Goal: Task Accomplishment & Management: Manage account settings

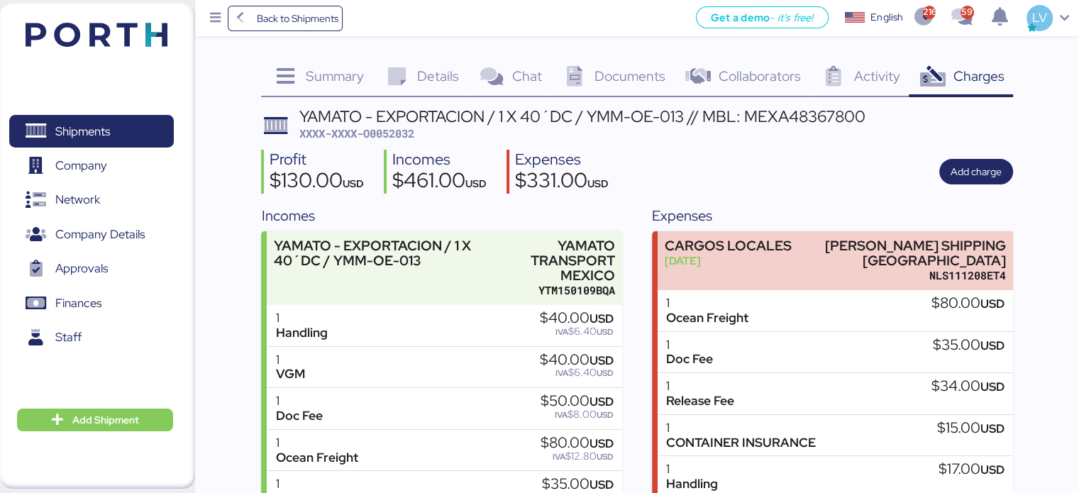
click at [793, 104] on div "Summary 0 Details 0 Chat 0 Documents 0 Collaborators 0 Activity 0 Charges 0 YAM…" at bounding box center [636, 424] width 751 height 730
copy div "MEXA48367800"
click at [291, 21] on span "Back to Shipments" at bounding box center [297, 18] width 82 height 17
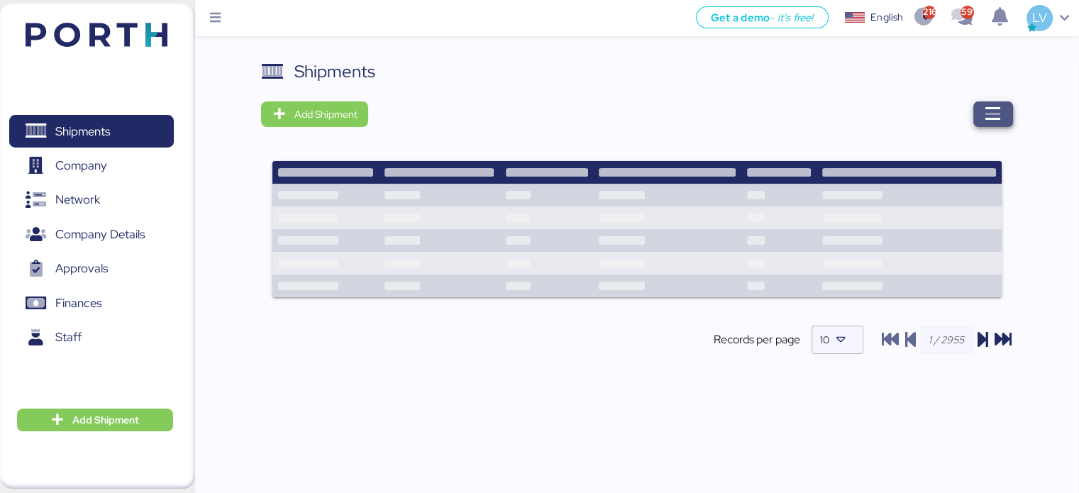
click at [1006, 103] on span "button" at bounding box center [993, 114] width 40 height 26
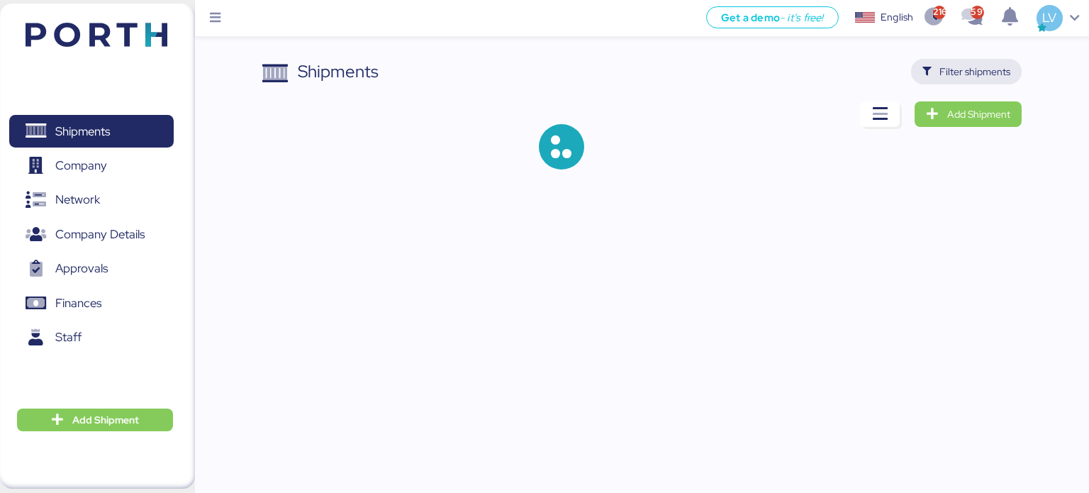
click at [983, 80] on span "Filter shipments" at bounding box center [967, 72] width 89 height 20
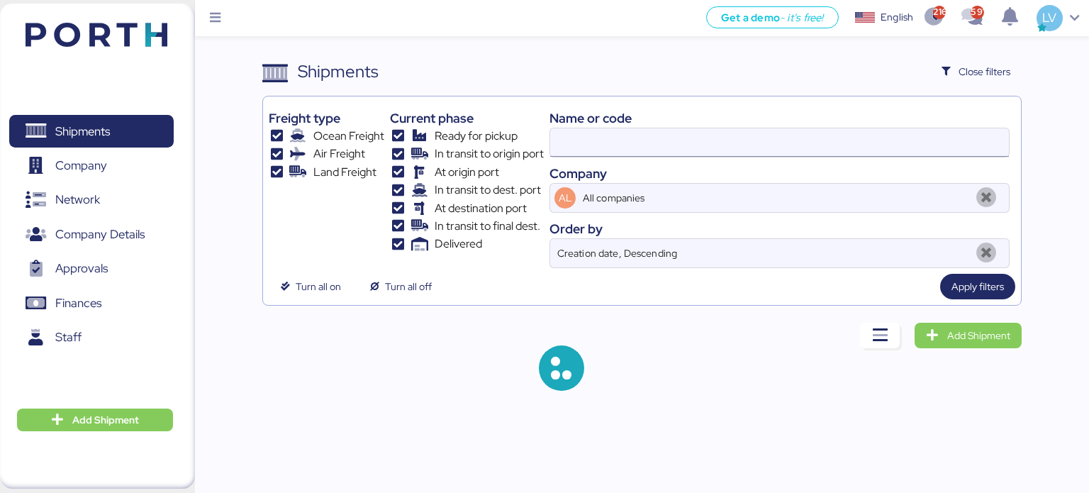
click at [863, 140] on input at bounding box center [779, 142] width 459 height 28
click at [863, 143] on input at bounding box center [779, 142] width 459 height 28
paste input "QGD2024411"
type input "MEXA48367800"
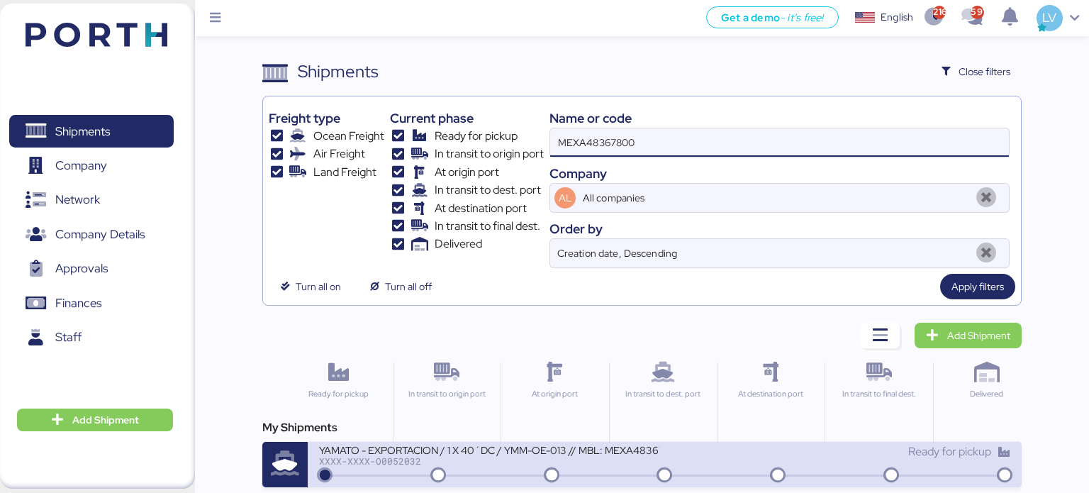
click at [425, 460] on div "XXXX-XXXX-O0052032" at bounding box center [489, 461] width 340 height 10
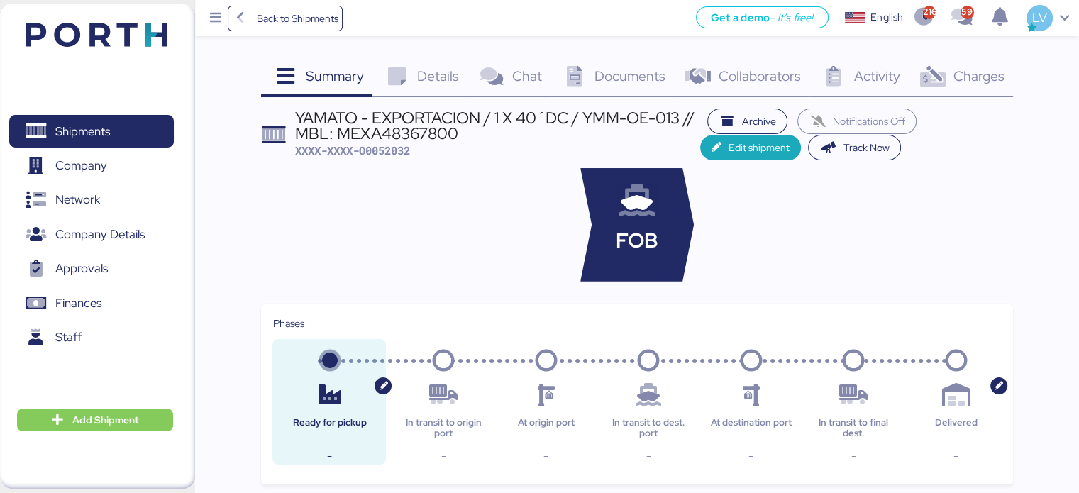
click at [971, 85] on div "Charges 0" at bounding box center [960, 78] width 104 height 38
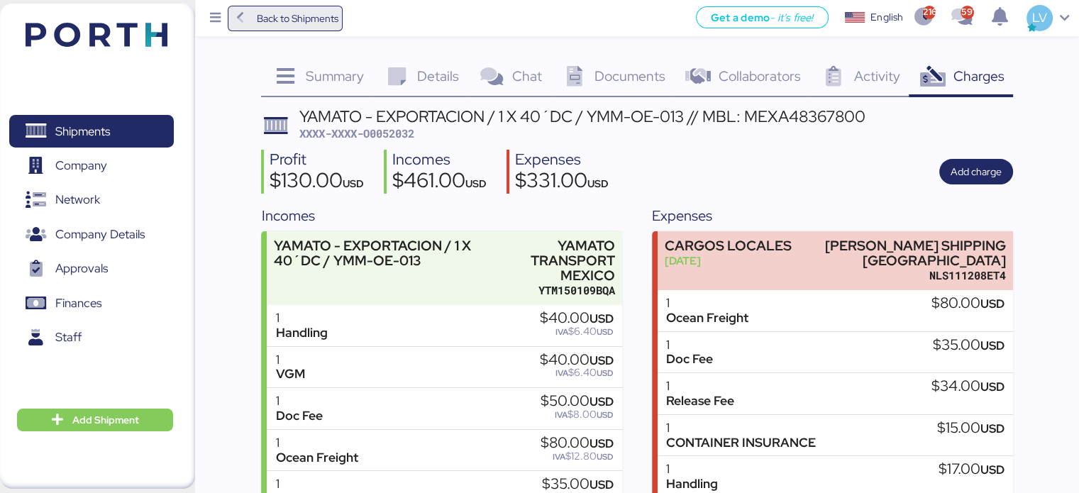
click at [286, 28] on span "Back to Shipments" at bounding box center [286, 19] width 106 height 26
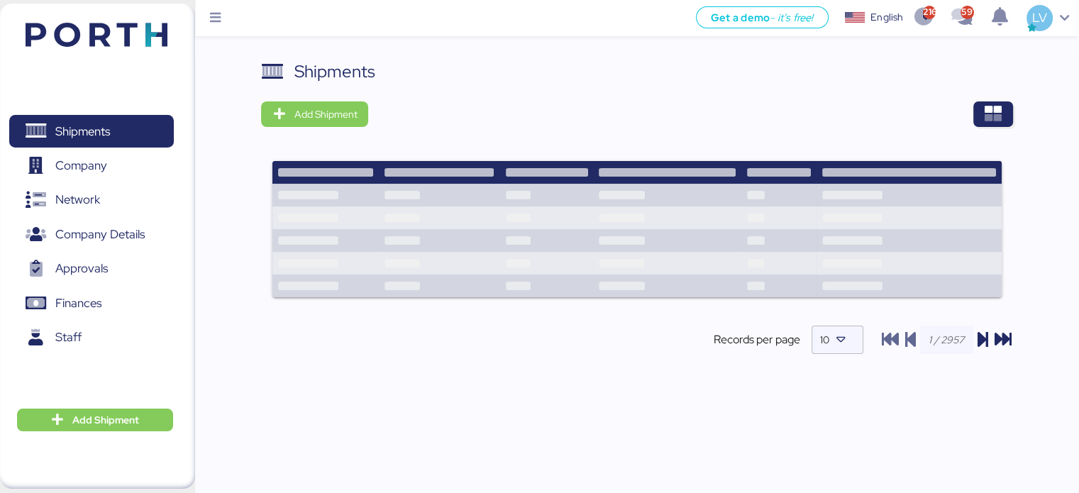
click at [988, 97] on div "Shipments Add Shipment Shipment Name CT INSULTECH Ready for pickup At destinati…" at bounding box center [636, 218] width 751 height 319
click at [981, 110] on span "button" at bounding box center [993, 114] width 40 height 26
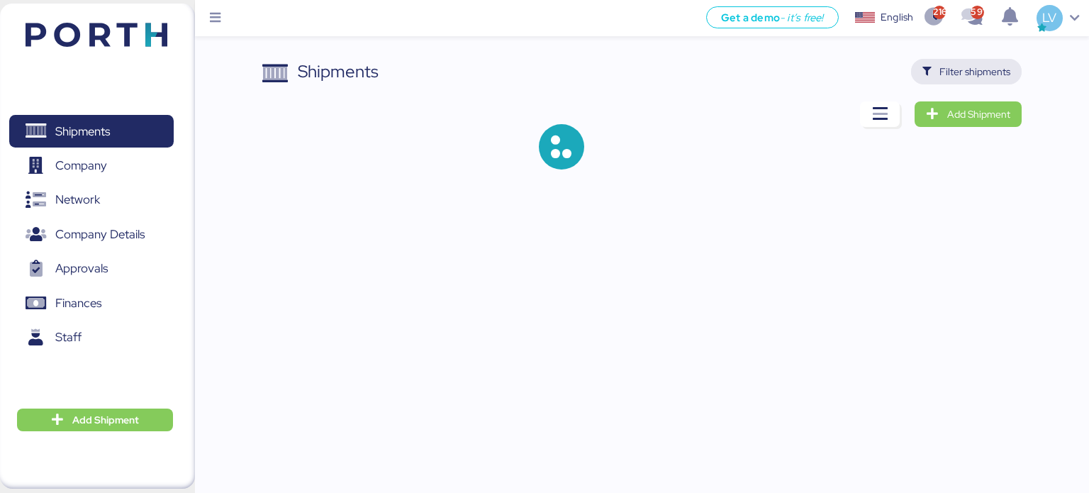
click at [979, 67] on span "Filter shipments" at bounding box center [975, 71] width 71 height 17
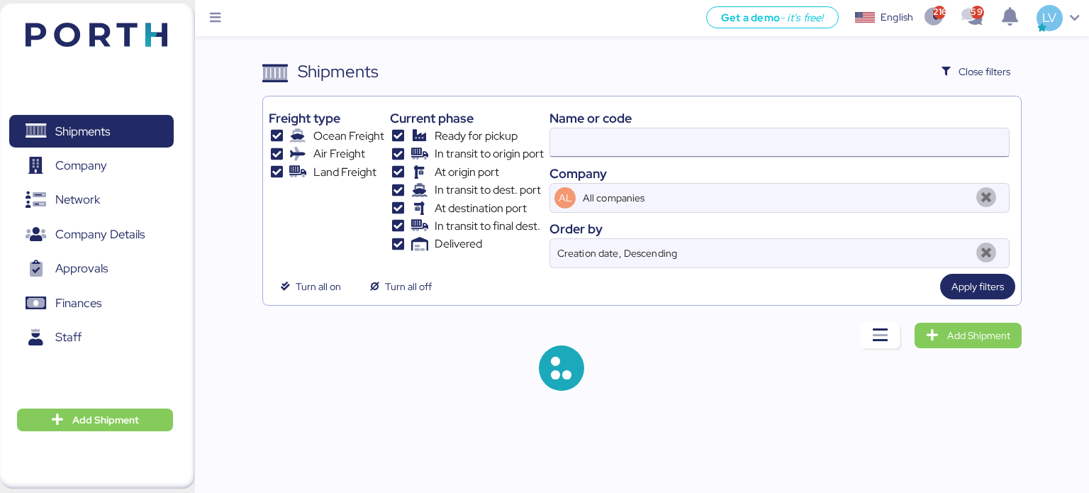
click at [832, 138] on input at bounding box center [779, 142] width 459 height 28
paste input "QGD2024411"
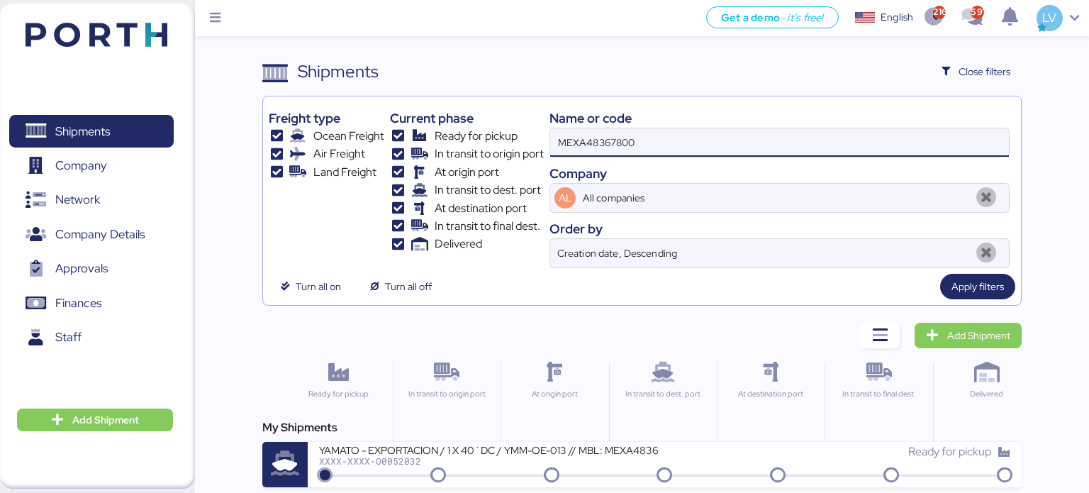
click at [832, 138] on input "MEXA48367800" at bounding box center [779, 142] width 459 height 28
paste input "QGD2024411"
type input "QGD2024411"
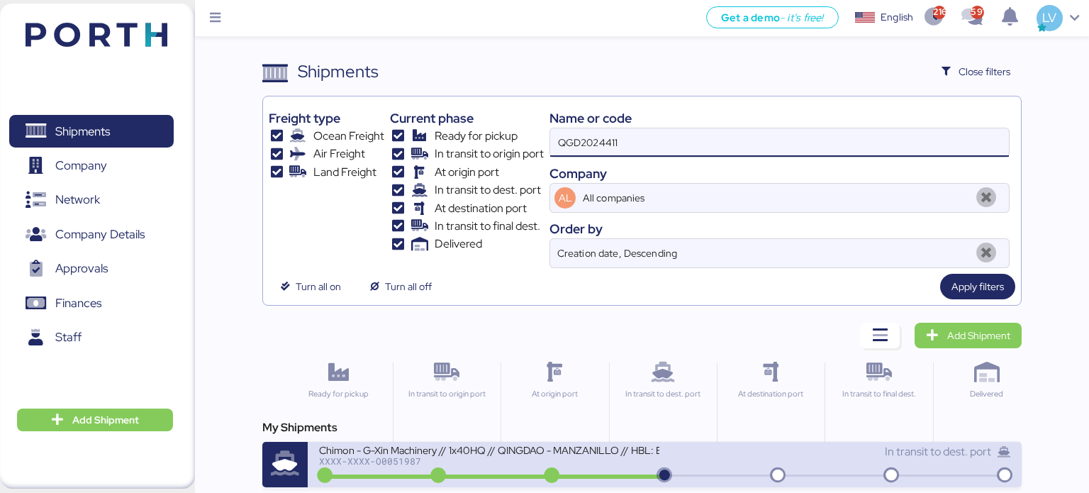
click at [601, 457] on div "XXXX-XXXX-O0051987" at bounding box center [489, 461] width 340 height 10
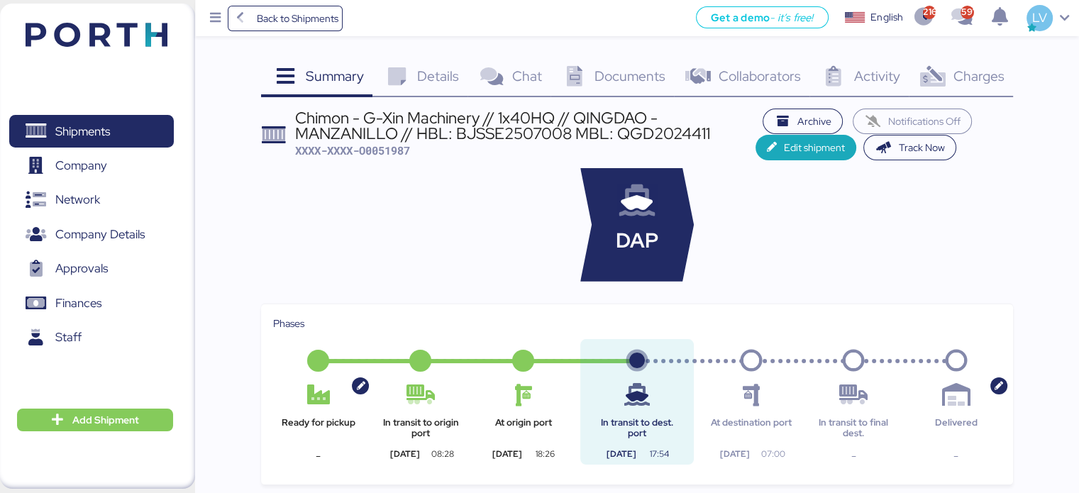
click at [942, 71] on icon at bounding box center [932, 77] width 30 height 21
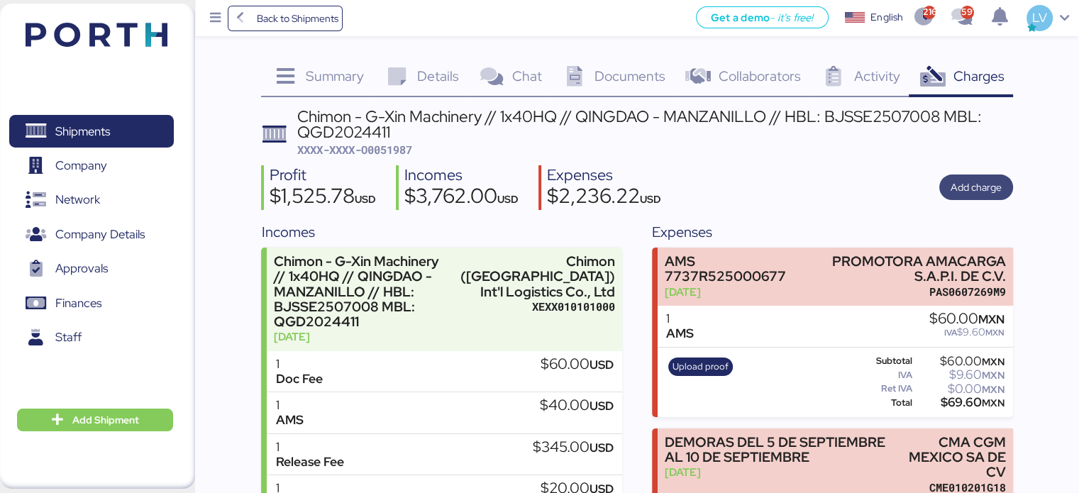
click at [964, 182] on span "Add charge" at bounding box center [975, 187] width 51 height 17
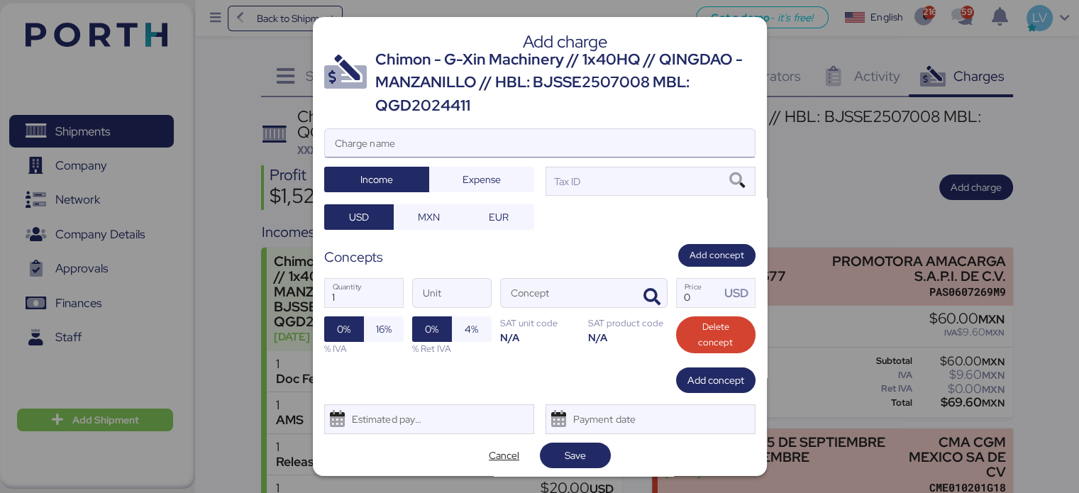
click at [598, 147] on input "Charge name" at bounding box center [540, 143] width 430 height 28
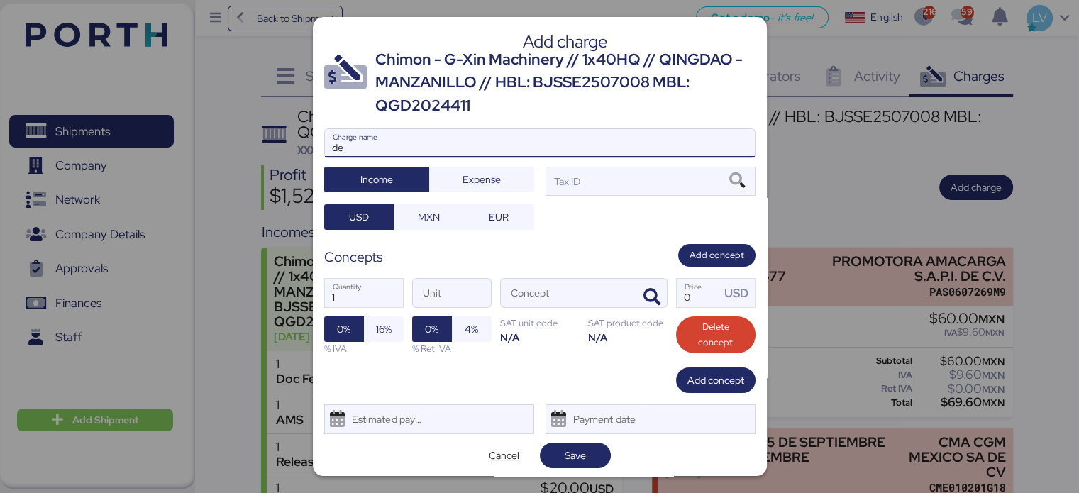
type input "d"
type input "DEMORAS CMA"
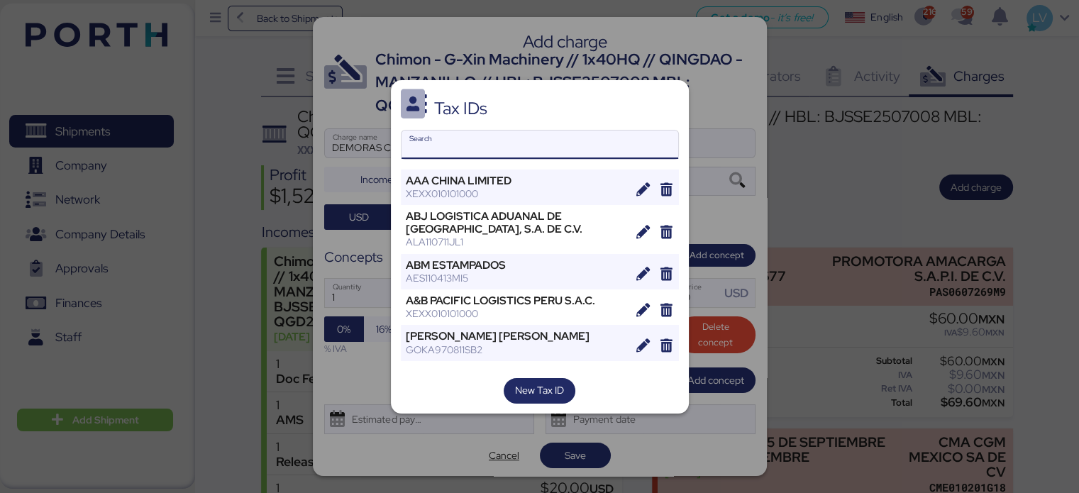
click at [532, 143] on input "Search" at bounding box center [539, 144] width 277 height 28
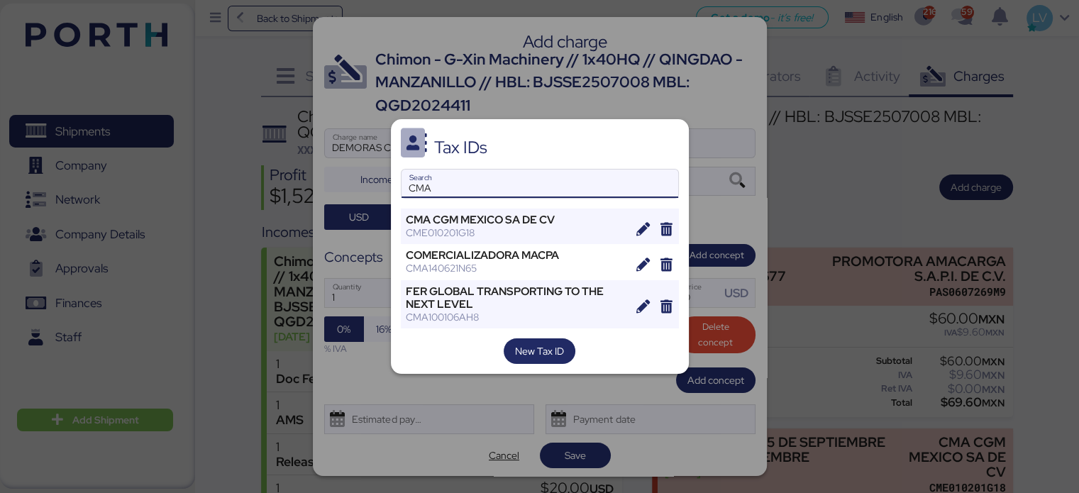
type input "CMA"
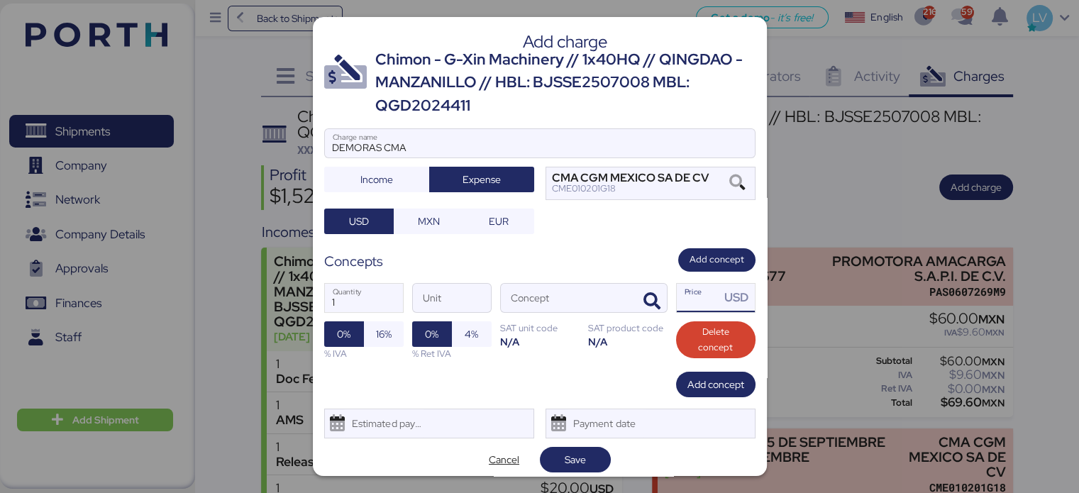
click at [676, 303] on input "Price USD" at bounding box center [698, 298] width 44 height 28
type input "0"
click at [659, 304] on div "1 Quantity Unit Concept 0 Price USD 0% 16% % IVA 0% 4% % Ret IVA SAT unit code …" at bounding box center [539, 322] width 431 height 100
click at [651, 303] on icon "button" at bounding box center [651, 301] width 17 height 17
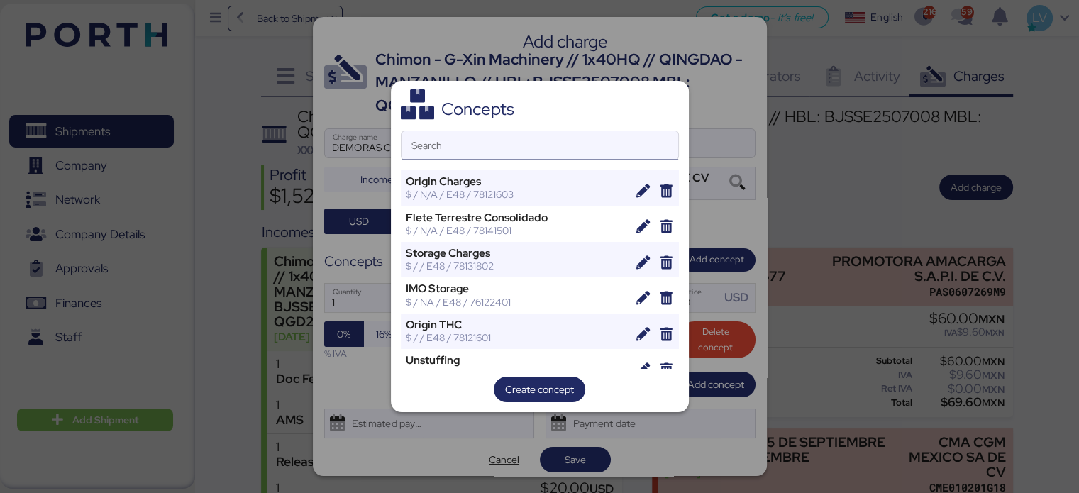
click at [584, 147] on input "Search" at bounding box center [539, 145] width 277 height 28
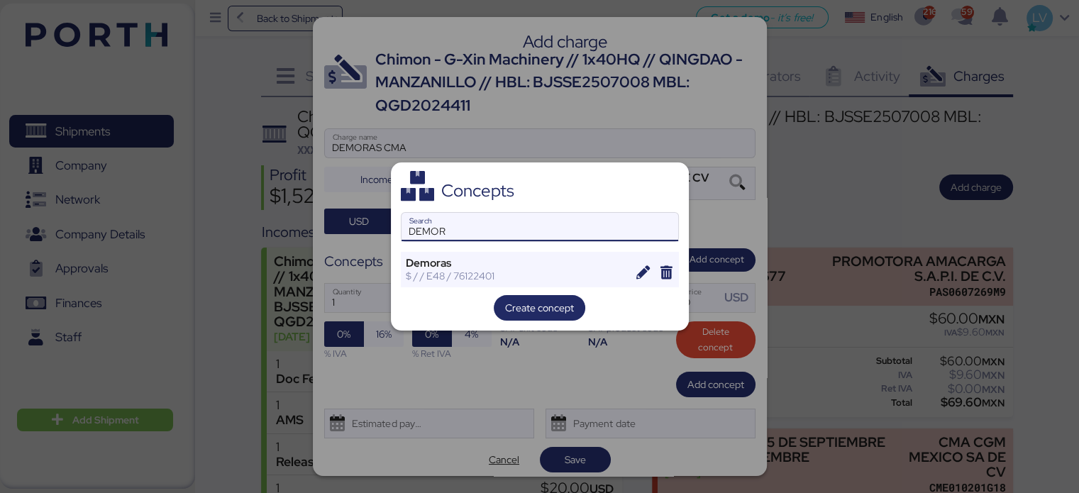
type input "DEMOR"
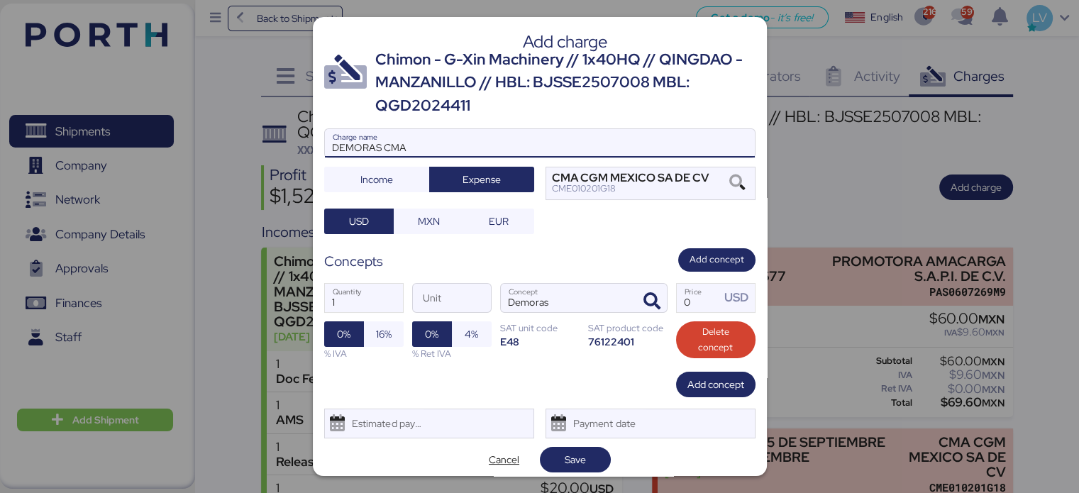
click at [586, 145] on input "DEMORAS CMA" at bounding box center [540, 143] width 430 height 28
click at [499, 144] on input "DEMORAS CMA" at bounding box center [540, 143] width 430 height 28
type input "DEMORAS CMA 11 AL 17 DE SEPTIEMBRE"
click at [695, 299] on input "Price USD" at bounding box center [698, 298] width 44 height 28
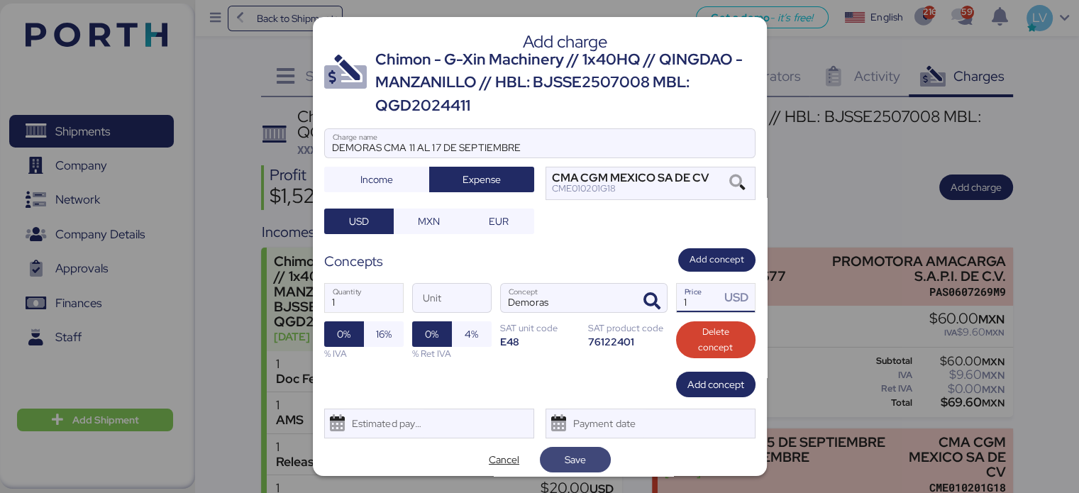
type input "1"
click at [556, 462] on span "Save" at bounding box center [575, 460] width 48 height 20
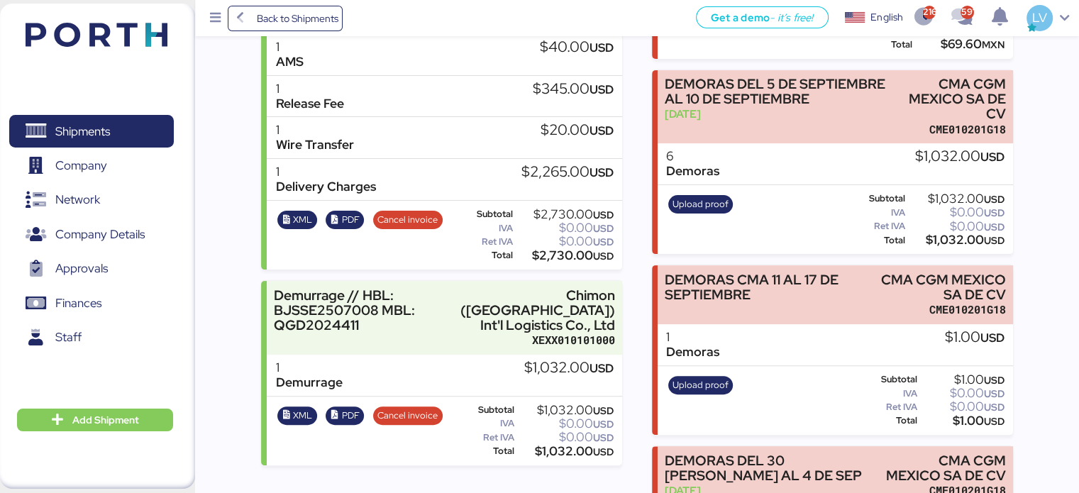
scroll to position [359, 0]
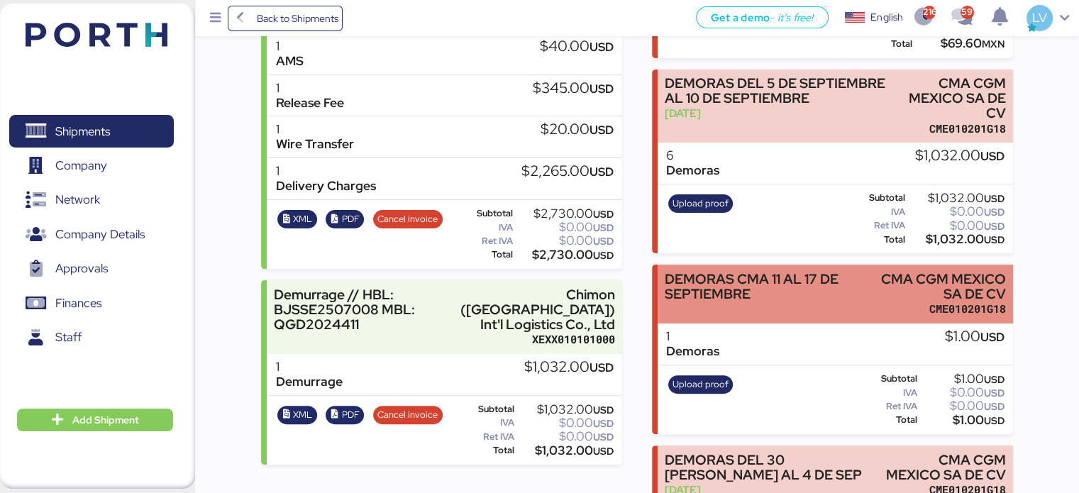
click at [742, 282] on div "DEMORAS CMA 11 AL 17 DE SEPTIEMBRE" at bounding box center [761, 287] width 194 height 30
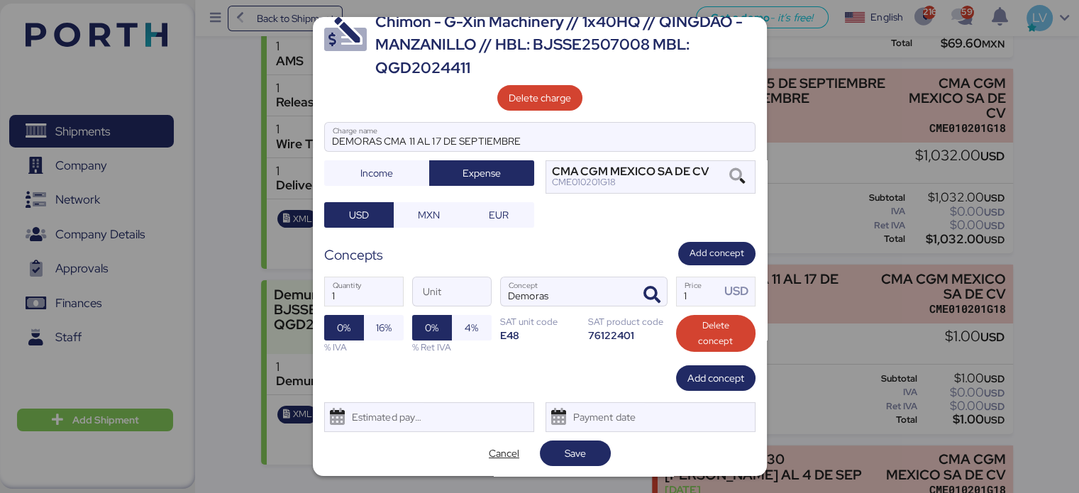
scroll to position [37, 0]
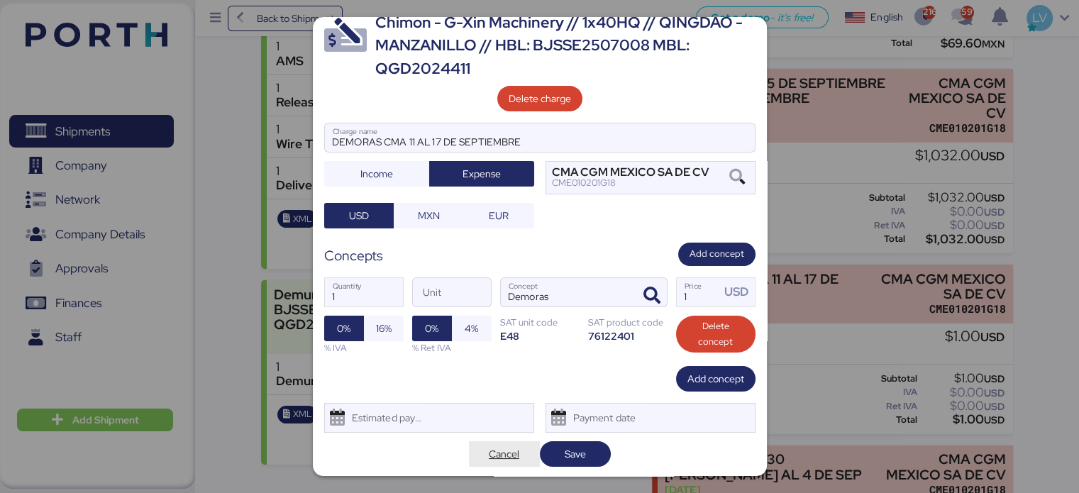
click at [494, 445] on span "Cancel" at bounding box center [504, 453] width 30 height 17
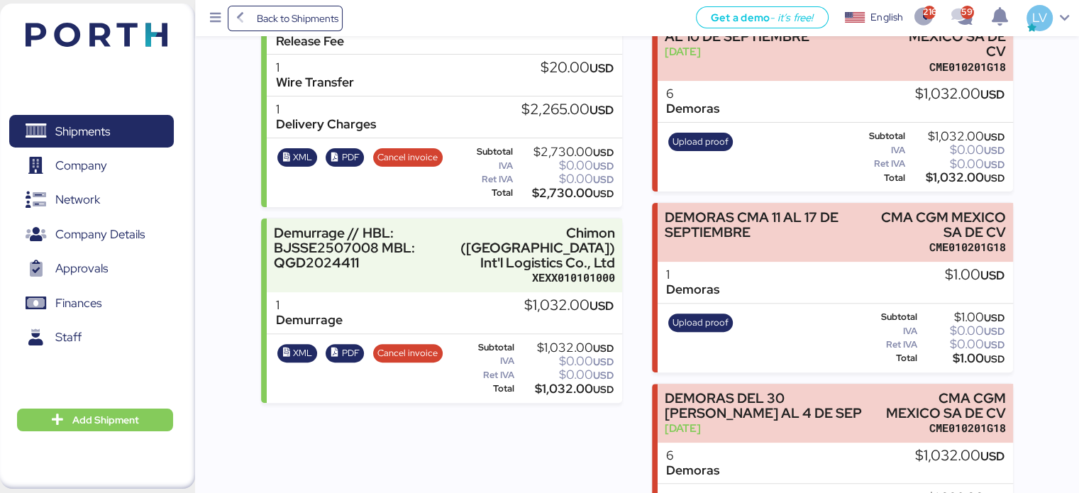
scroll to position [438, 0]
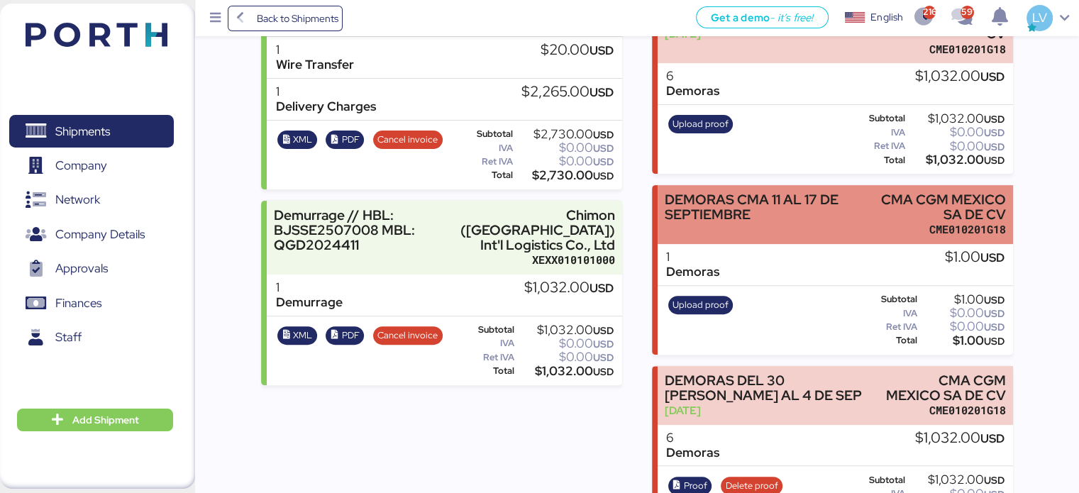
click at [852, 222] on div "DEMORAS CMA 11 AL 17 DE SEPTIEMBRE" at bounding box center [761, 214] width 194 height 45
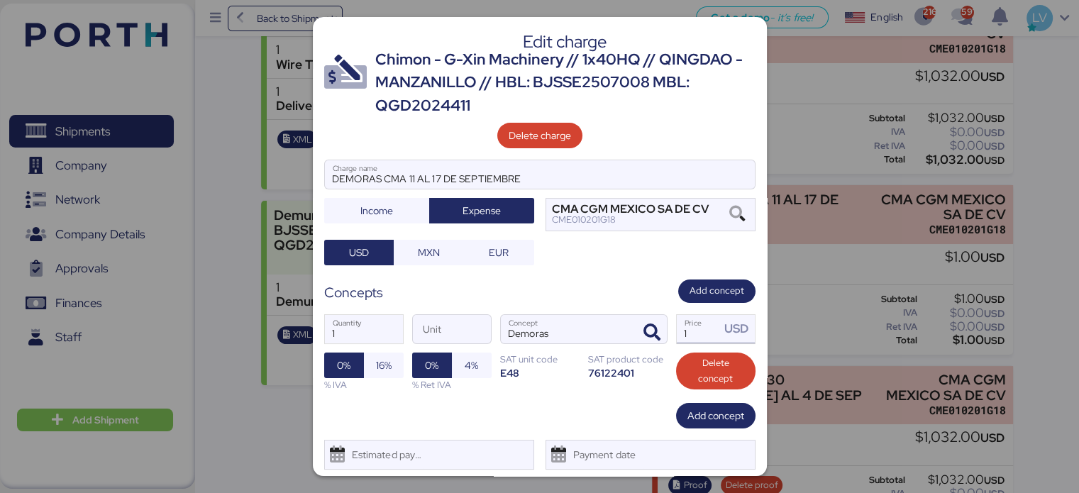
click at [691, 333] on input "1" at bounding box center [698, 329] width 44 height 28
type input "0"
click at [691, 333] on input "0" at bounding box center [698, 329] width 44 height 28
type input "172"
click at [354, 321] on input "1" at bounding box center [364, 329] width 78 height 28
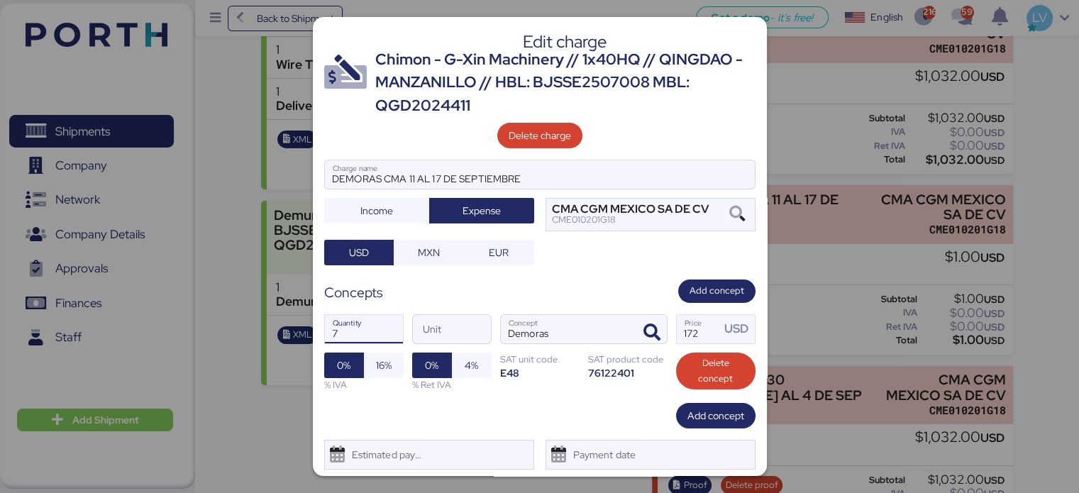
type input "7"
click at [533, 420] on div "Add concept" at bounding box center [539, 416] width 431 height 26
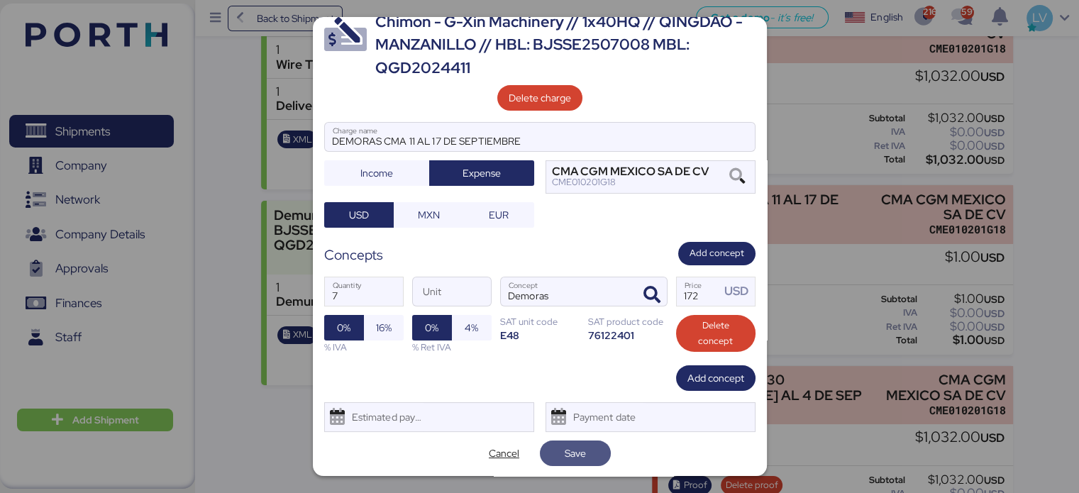
click at [564, 455] on span "Save" at bounding box center [574, 453] width 21 height 17
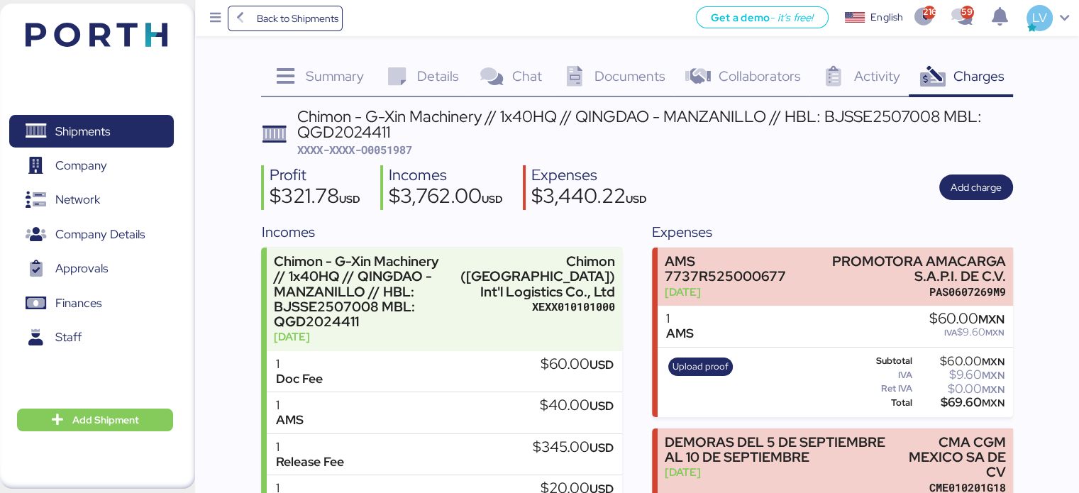
click at [389, 139] on div "Chimon - G-Xin Machinery // 1x40HQ // QINGDAO - MANZANILLO // HBL: BJSSE2507008…" at bounding box center [654, 124] width 715 height 32
click at [389, 149] on span "XXXX-XXXX-O0051987" at bounding box center [354, 150] width 115 height 14
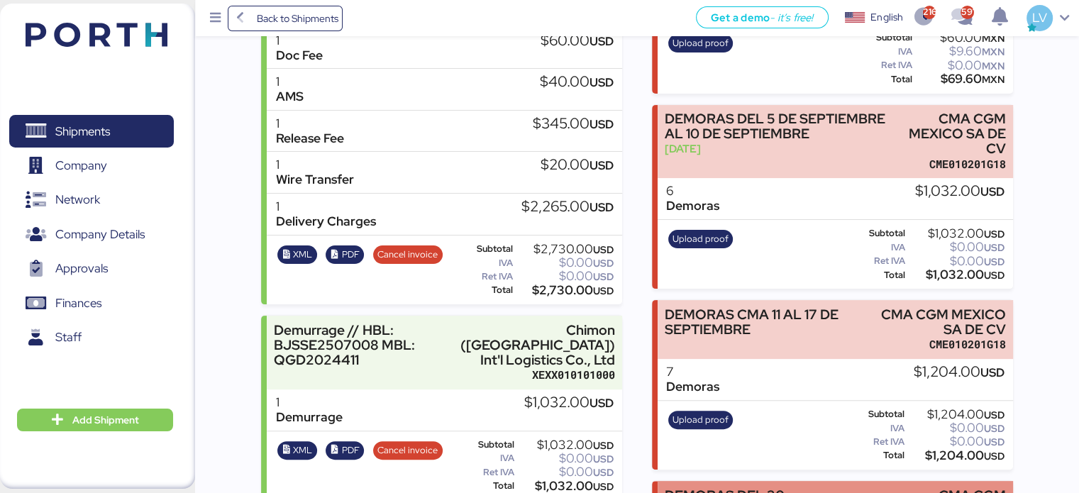
scroll to position [0, 0]
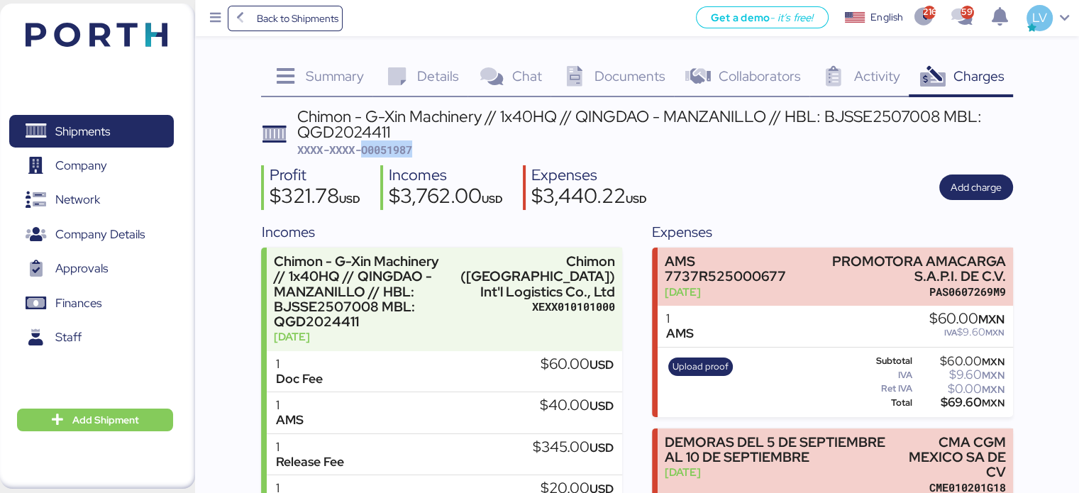
copy span "O0051987"
click at [302, 21] on span "Back to Shipments" at bounding box center [297, 18] width 82 height 17
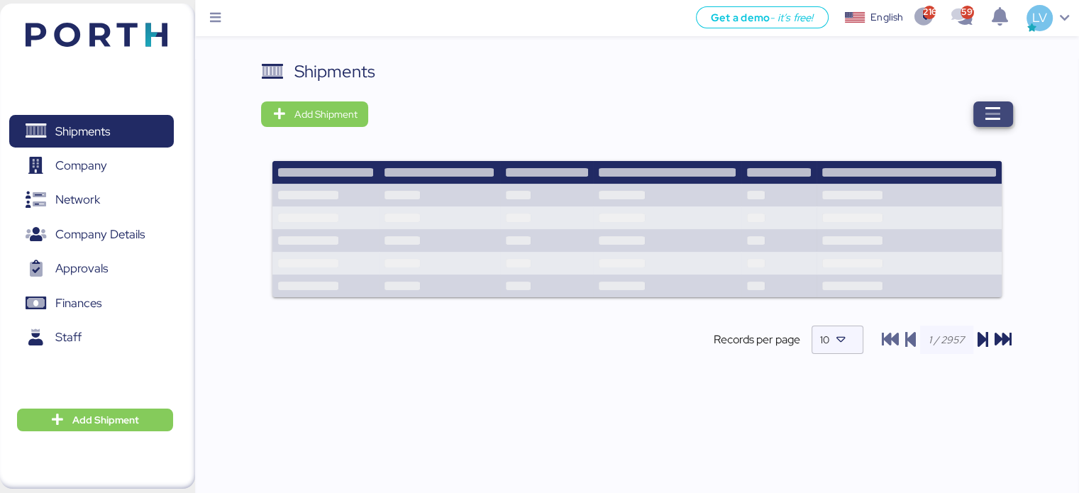
click at [984, 109] on icon "button" at bounding box center [992, 114] width 17 height 17
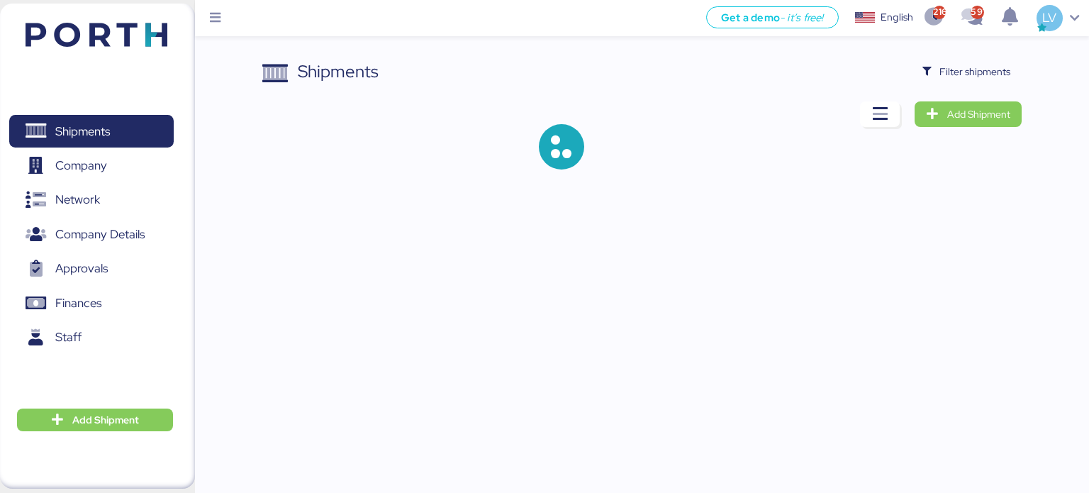
click at [979, 54] on div "Shipments Filter shipments Add Shipment" at bounding box center [544, 96] width 1089 height 192
click at [964, 67] on span "Filter shipments" at bounding box center [975, 71] width 71 height 17
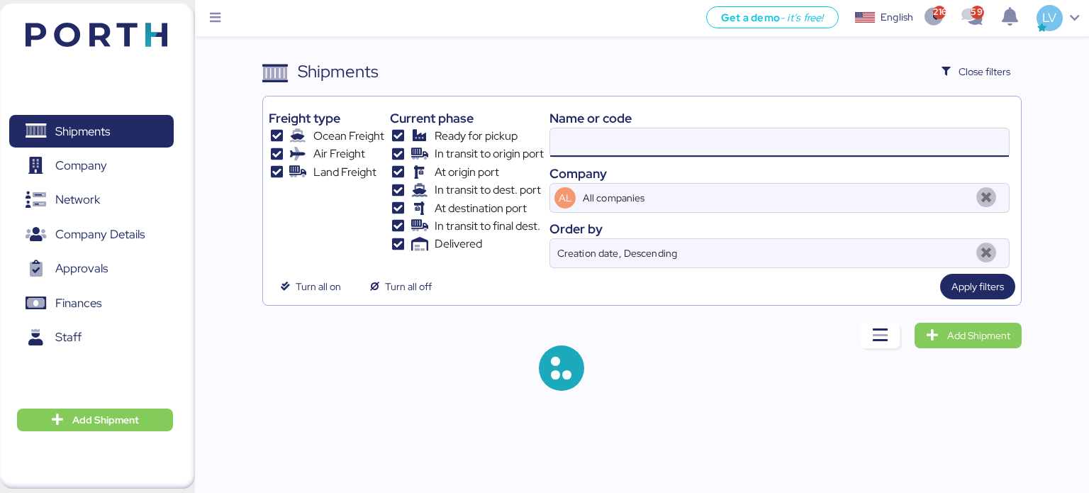
click at [840, 130] on input at bounding box center [779, 142] width 459 height 28
paste input "251297433"
type input "251297433"
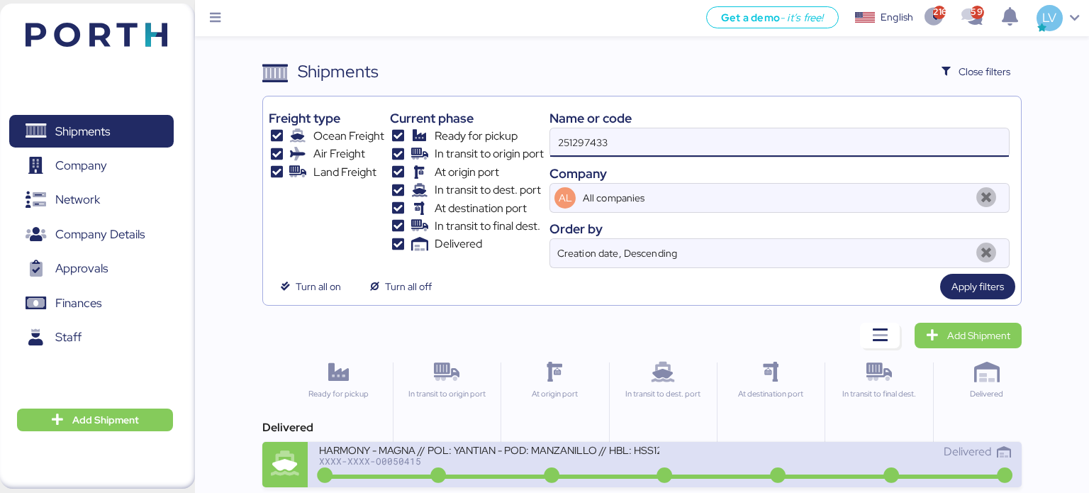
click at [701, 449] on div "Delivered" at bounding box center [838, 451] width 346 height 17
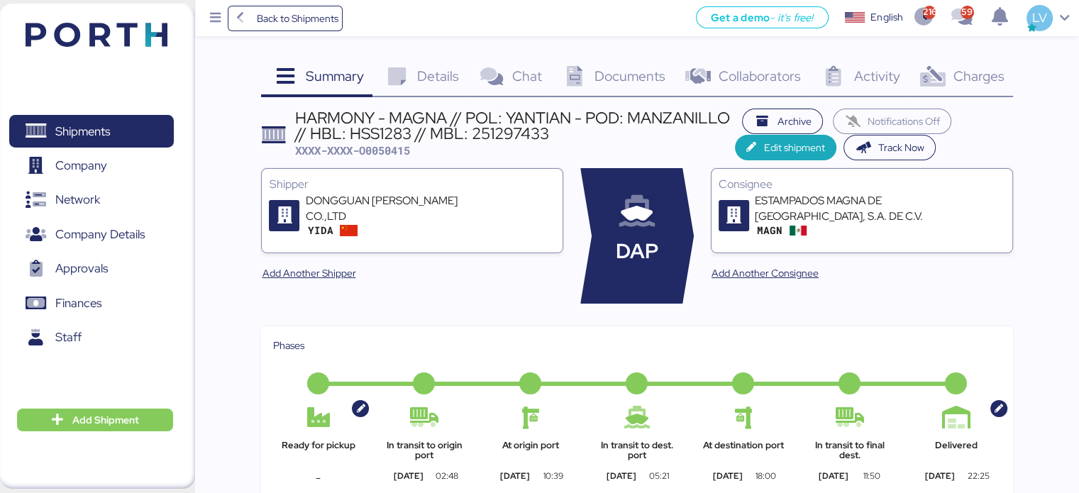
click at [964, 79] on span "Charges" at bounding box center [977, 76] width 51 height 18
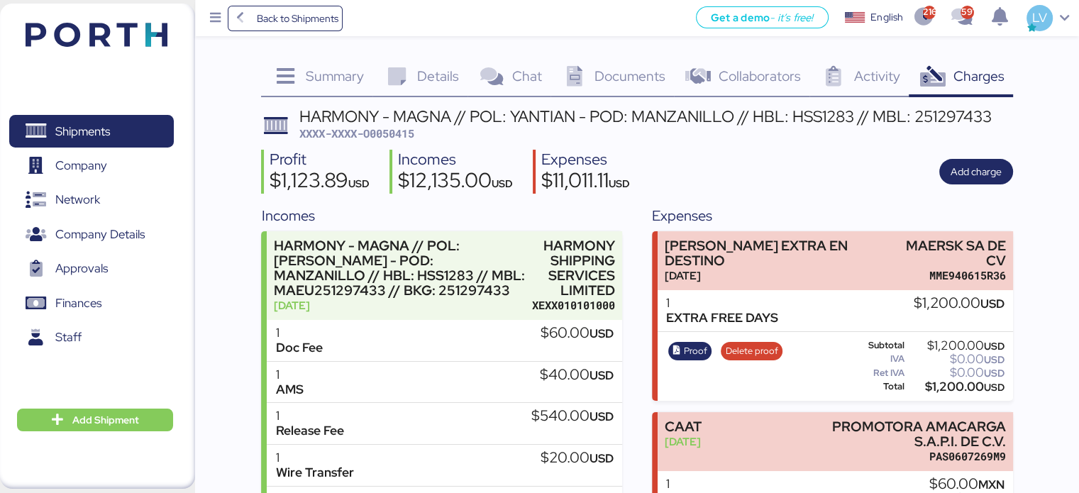
click at [396, 131] on span "XXXX-XXXX-O0050415" at bounding box center [356, 133] width 115 height 14
copy span "O0050415"
click at [438, 72] on span "Details" at bounding box center [438, 76] width 42 height 18
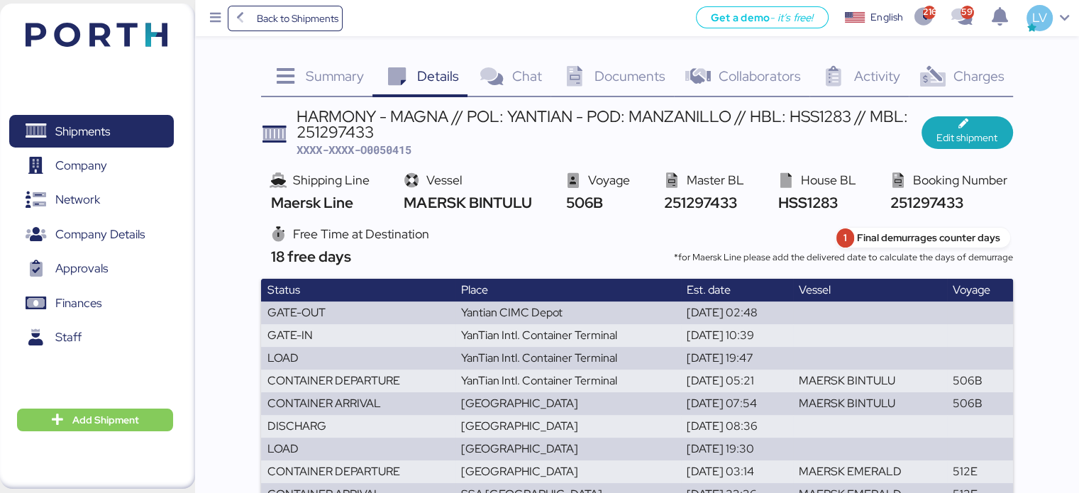
click at [926, 72] on icon at bounding box center [932, 77] width 30 height 21
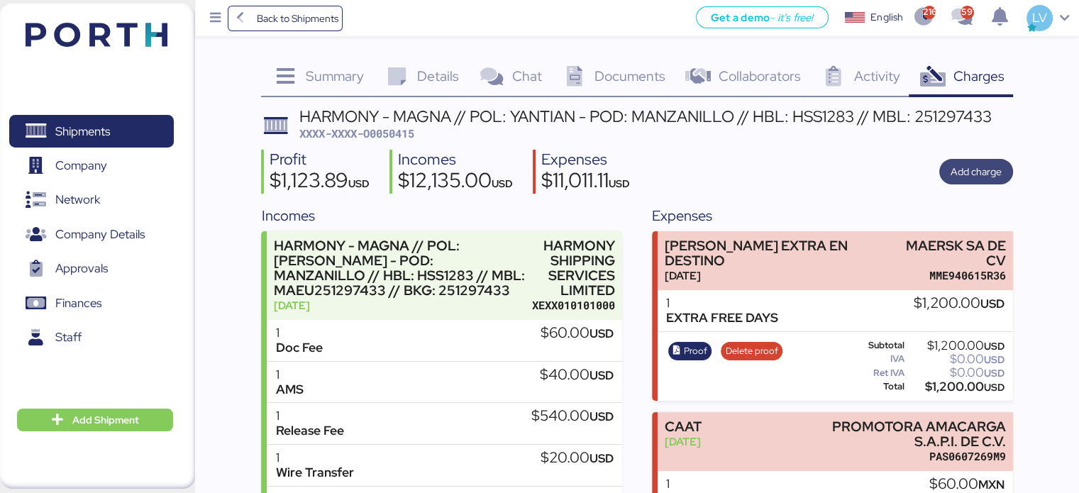
click at [975, 177] on span "Add charge" at bounding box center [975, 171] width 51 height 17
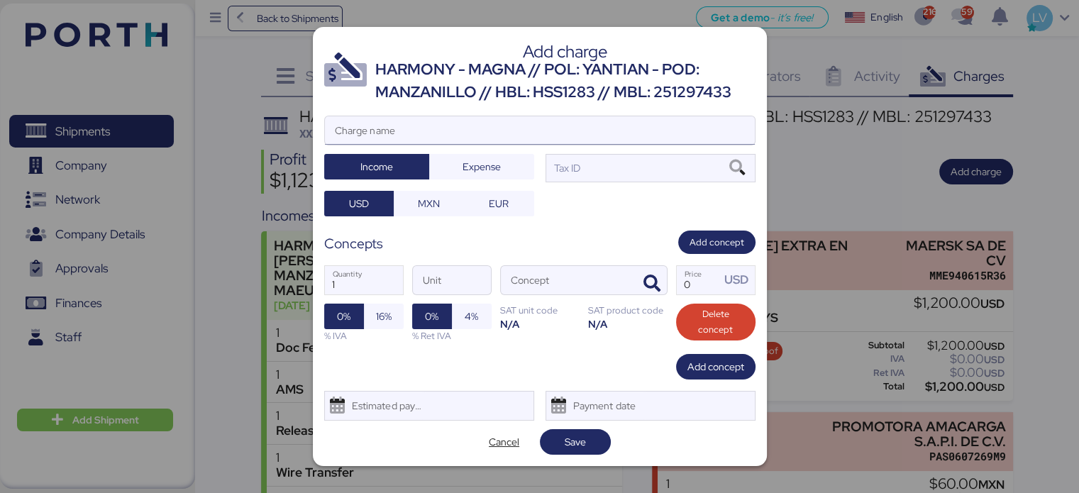
click at [565, 123] on input "Charge name" at bounding box center [540, 130] width 430 height 28
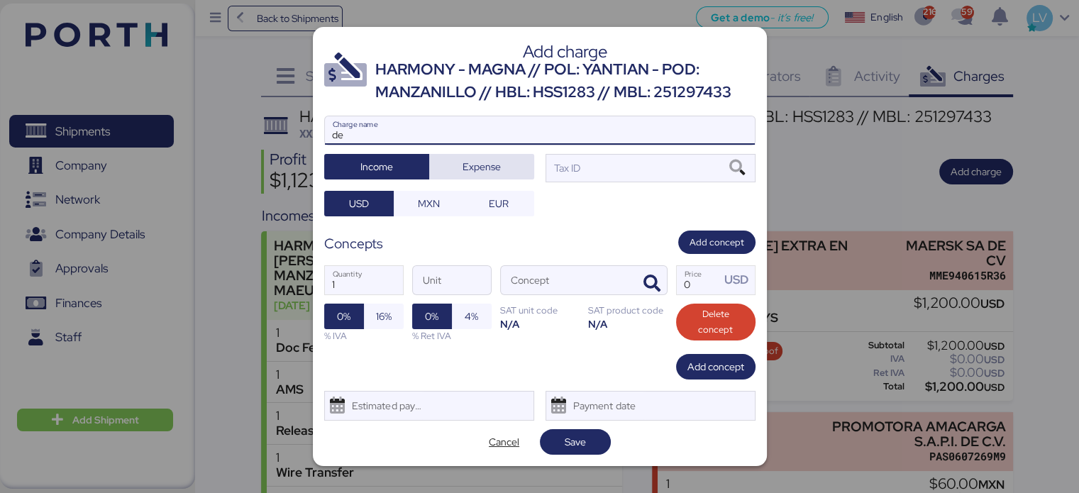
type input "d"
type input "DEMORAS"
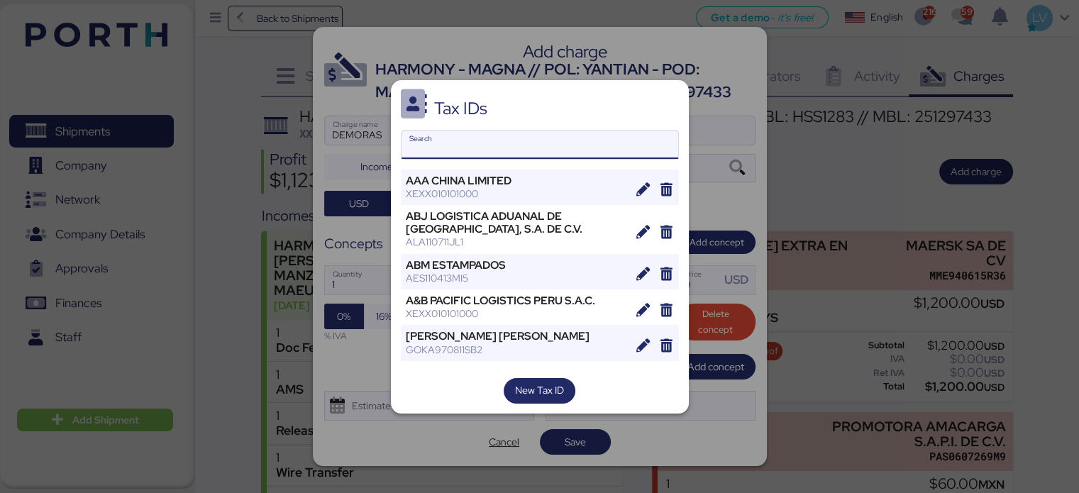
click at [489, 147] on input "Search" at bounding box center [539, 144] width 277 height 28
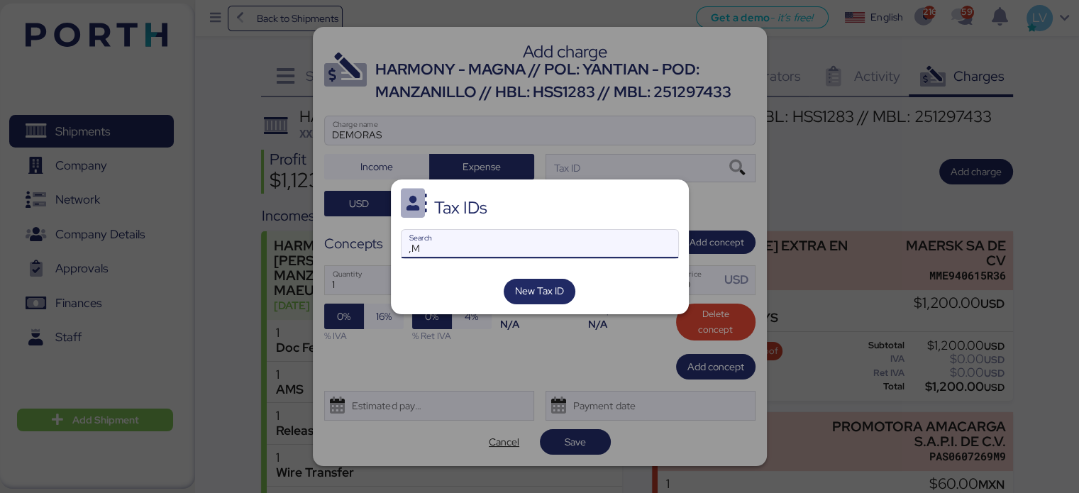
type input ","
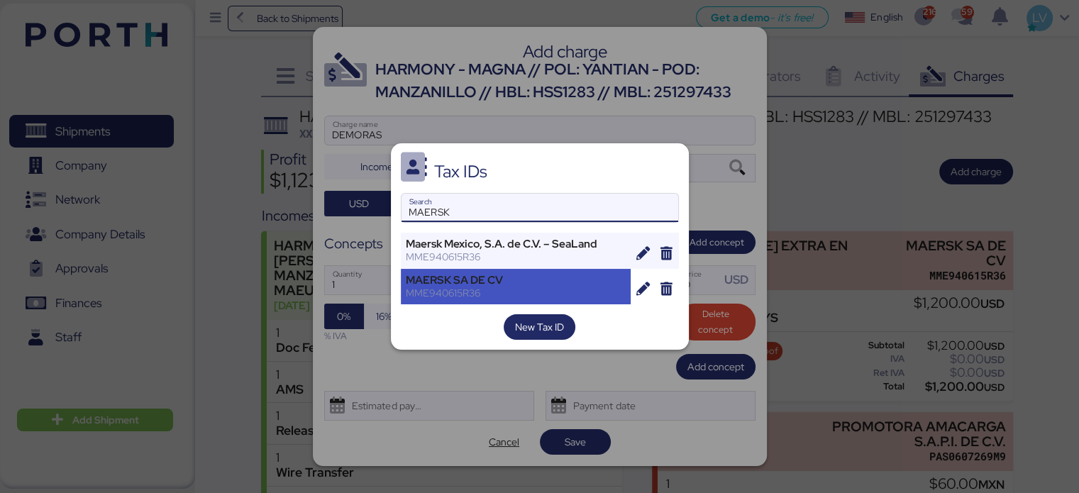
type input "MAERSK"
click at [542, 269] on div "MAERSK SA DE CV MME940615R36" at bounding box center [516, 286] width 230 height 35
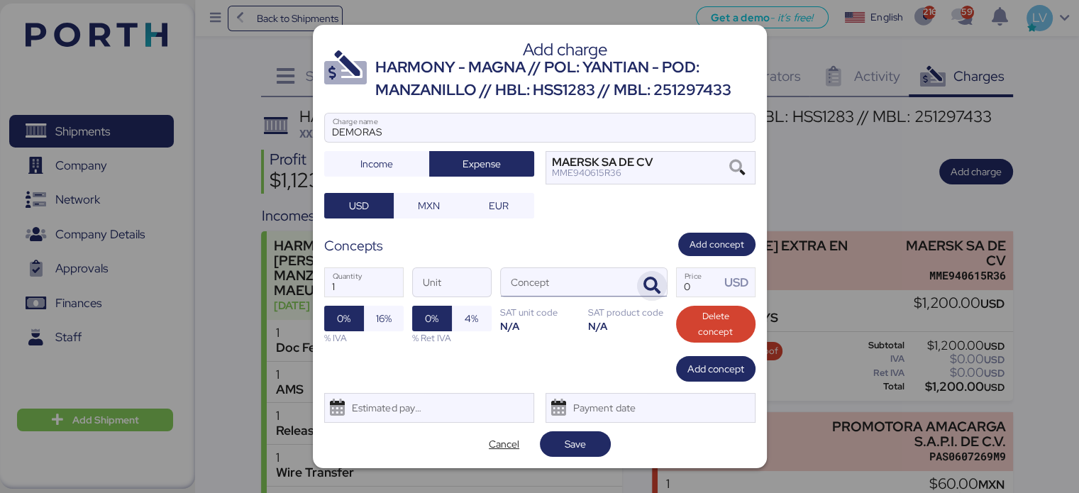
click at [644, 279] on icon "button" at bounding box center [651, 285] width 17 height 17
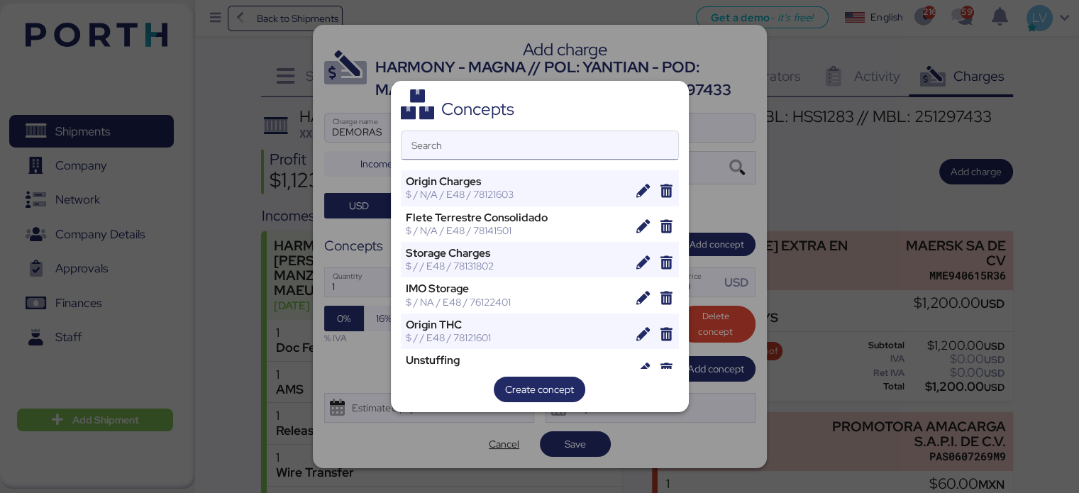
click at [624, 152] on input "Search" at bounding box center [539, 145] width 277 height 28
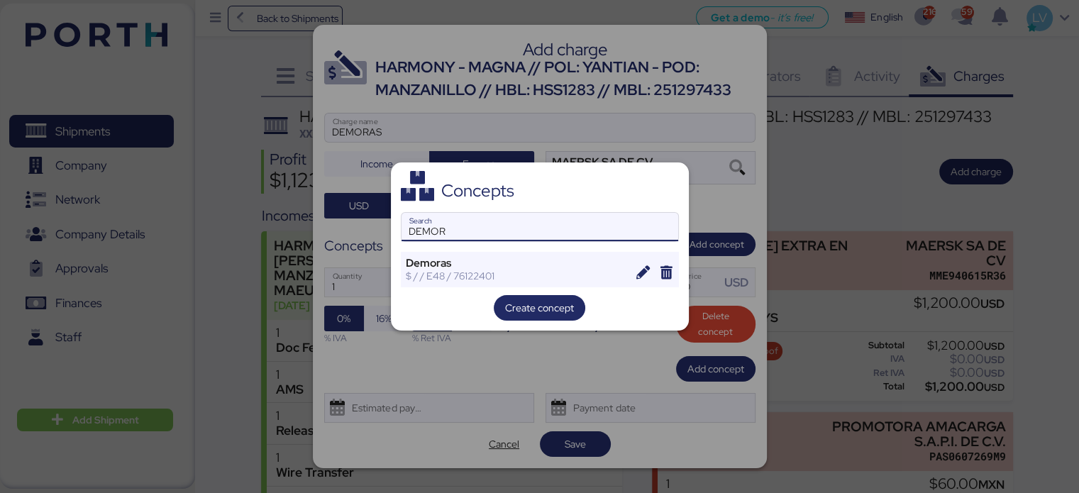
type input "DEMOR"
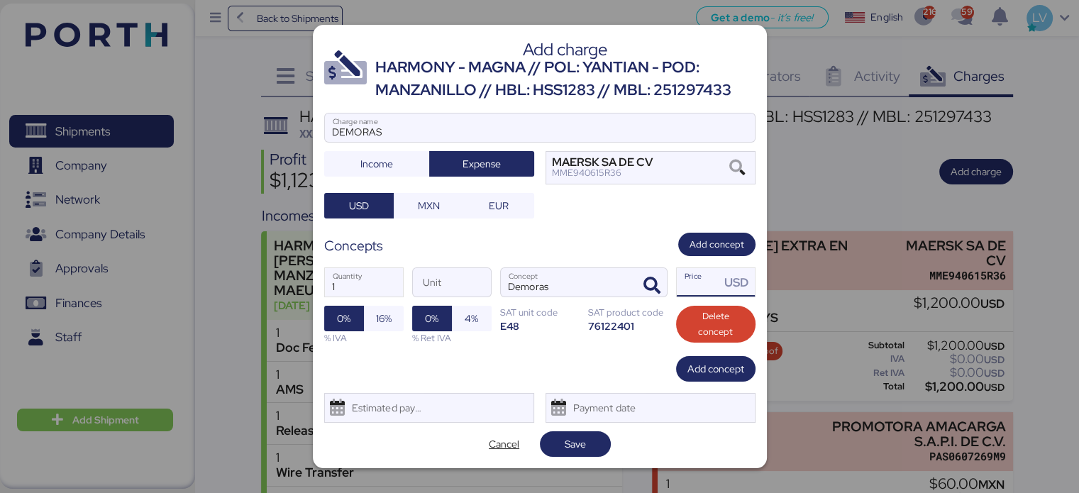
click at [706, 280] on input "Price USD" at bounding box center [698, 282] width 44 height 28
type input "0"
type input "230"
click at [360, 297] on div "1 Quantity Unit Demoras Concept 230 Price USD 0% 16% % IVA 0% 4% % Ret IVA SAT …" at bounding box center [539, 306] width 431 height 100
click at [379, 286] on input "1" at bounding box center [364, 282] width 78 height 28
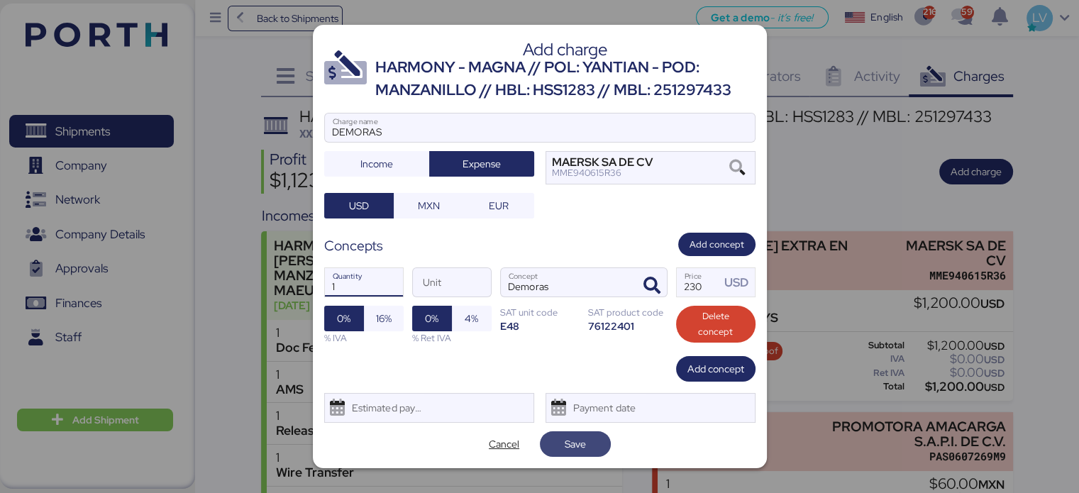
click at [559, 438] on span "Save" at bounding box center [575, 444] width 48 height 20
type input "6"
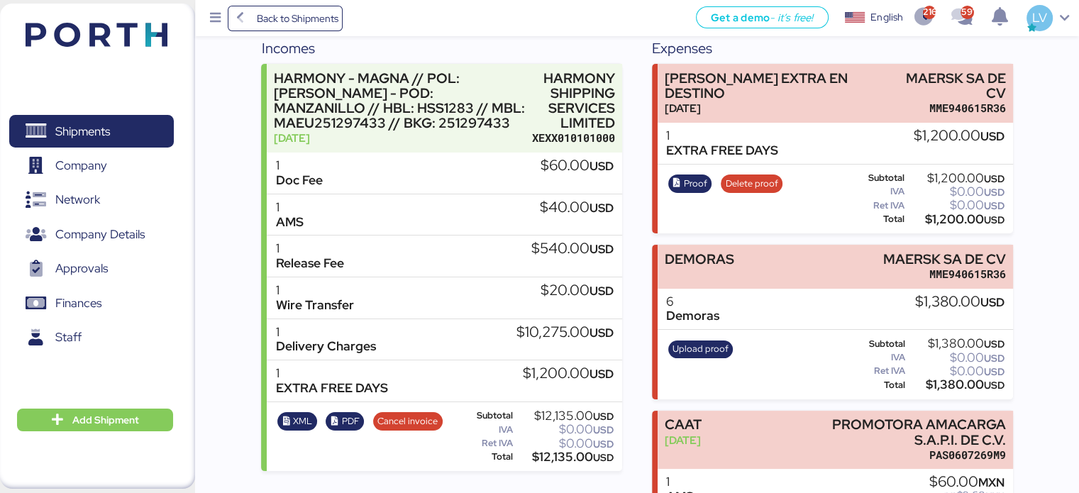
scroll to position [191, 0]
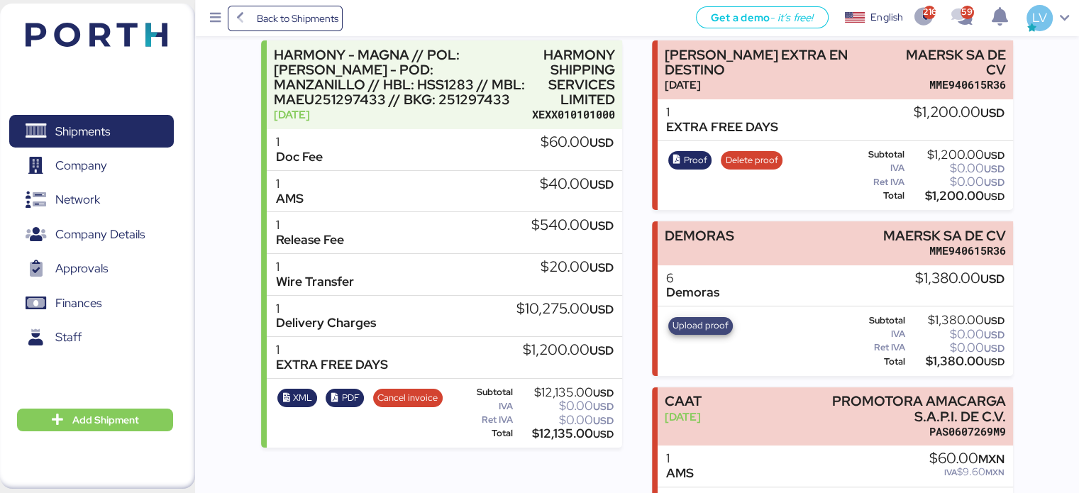
click at [699, 318] on span "Upload proof" at bounding box center [700, 326] width 56 height 16
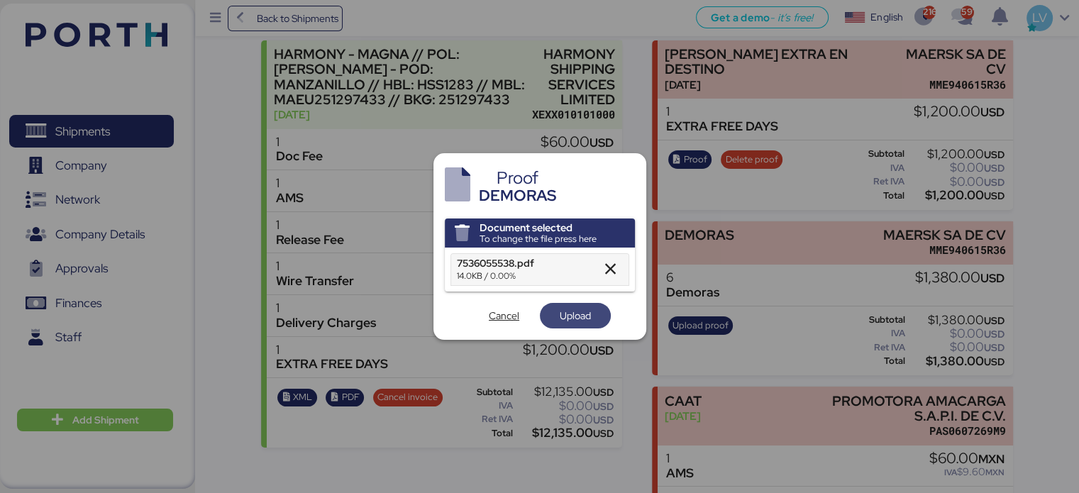
click at [568, 315] on span "Upload" at bounding box center [574, 315] width 31 height 17
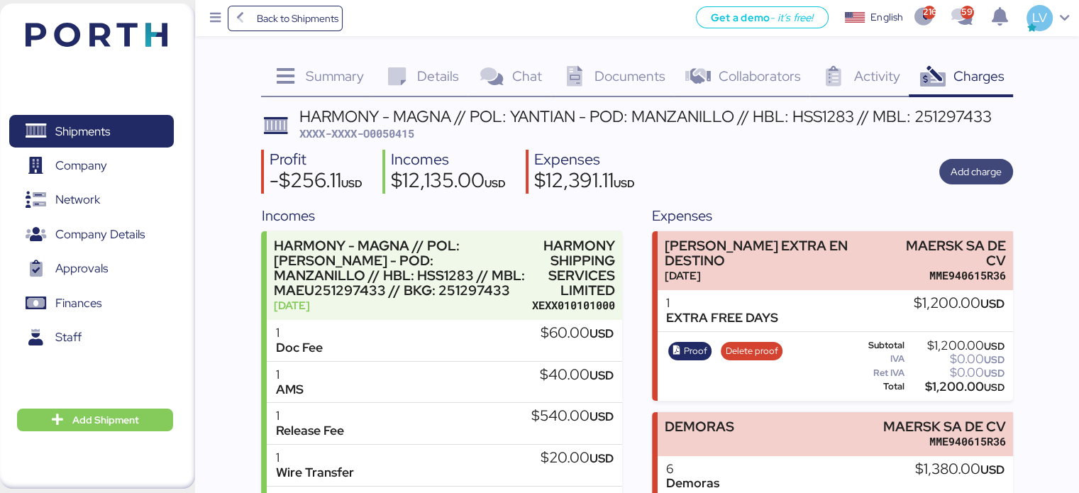
click at [992, 181] on span "Add charge" at bounding box center [975, 172] width 51 height 20
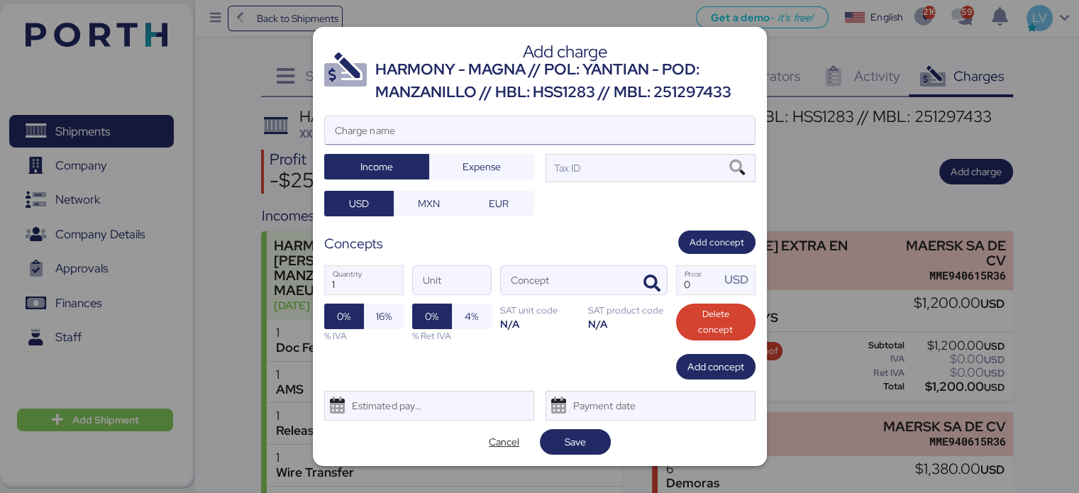
click at [600, 119] on input "Charge name" at bounding box center [540, 130] width 430 height 28
type input "d"
type input "DEMORAS"
click at [477, 152] on div at bounding box center [540, 152] width 430 height 14
click at [477, 145] on input "DEMORAS" at bounding box center [540, 130] width 430 height 28
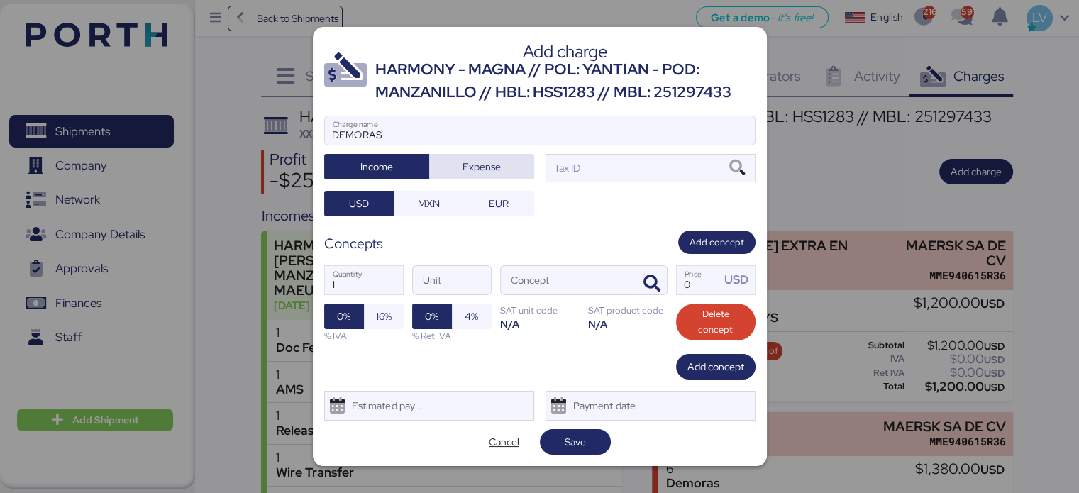
click at [484, 164] on span "Expense" at bounding box center [481, 166] width 38 height 17
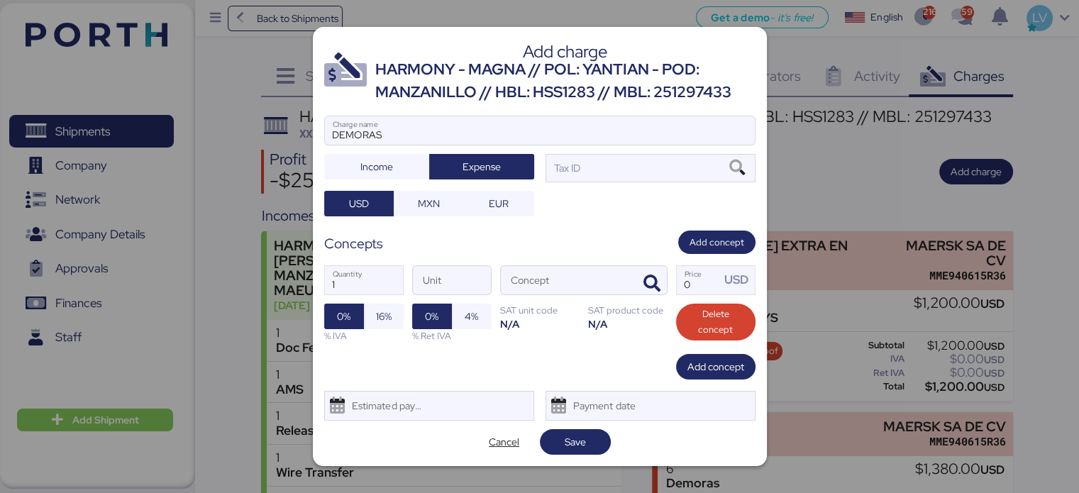
click at [750, 155] on div at bounding box center [540, 152] width 430 height 14
click at [750, 145] on input "DEMORAS" at bounding box center [540, 130] width 430 height 28
click at [743, 161] on icon at bounding box center [737, 168] width 24 height 16
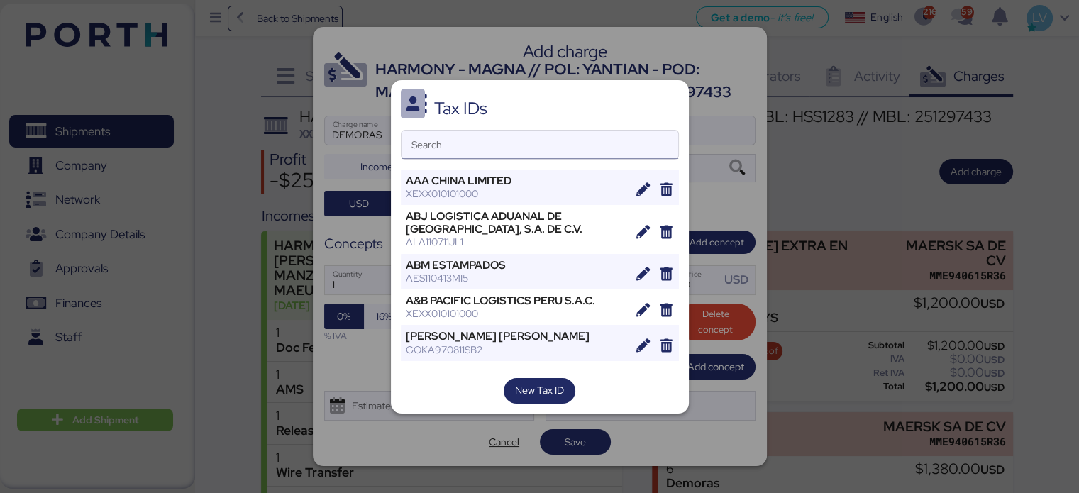
click at [562, 149] on input "Search" at bounding box center [539, 144] width 277 height 28
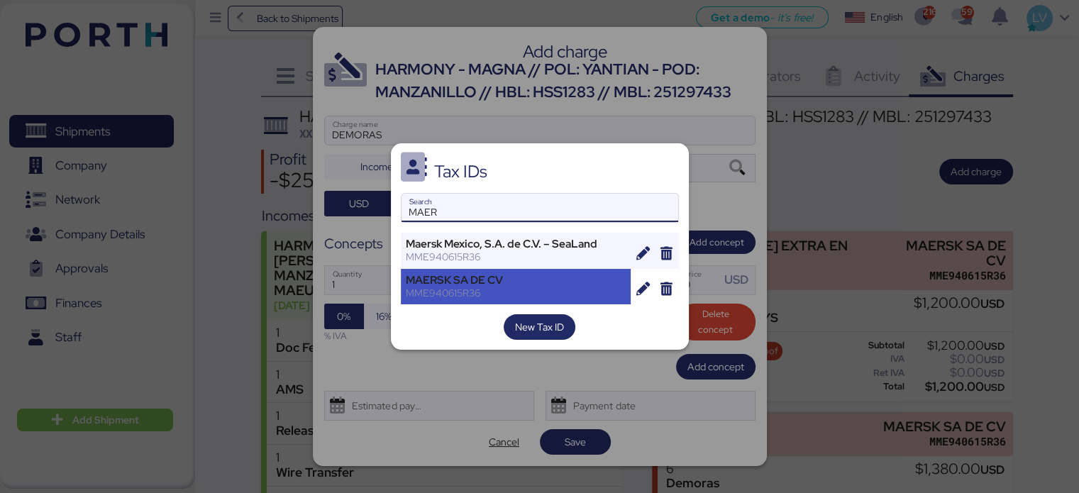
type input "MAER"
click at [441, 289] on div "MME940615R36" at bounding box center [516, 292] width 221 height 13
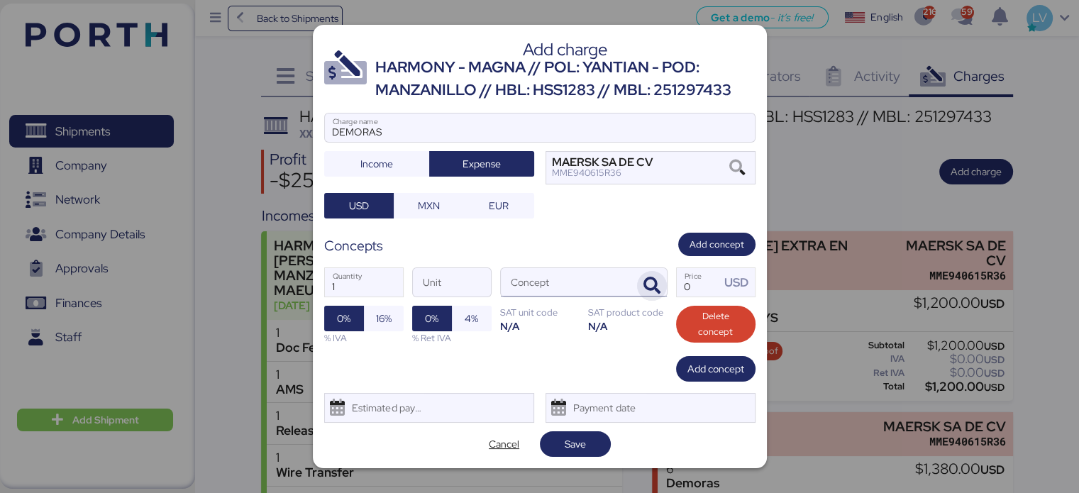
click at [662, 289] on span "button" at bounding box center [652, 286] width 30 height 30
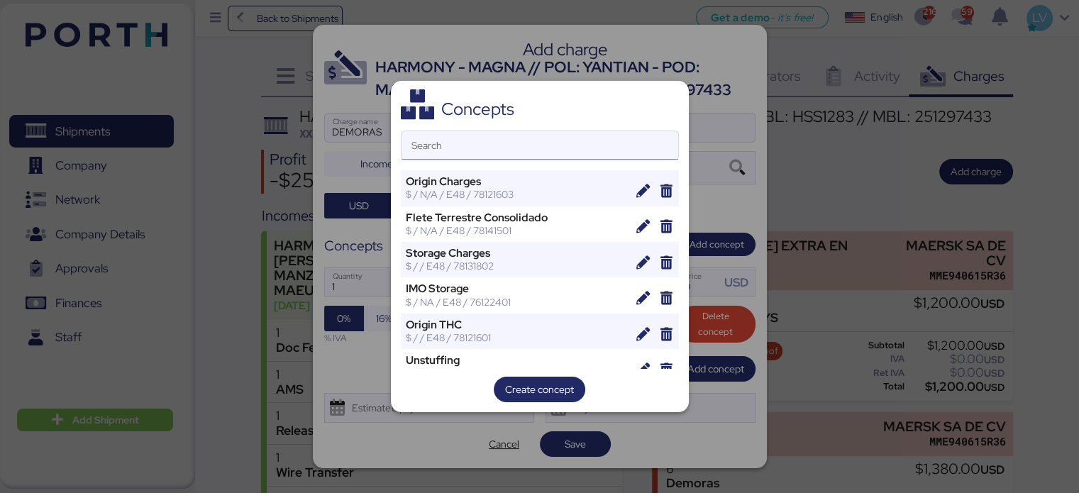
click at [545, 143] on input "Search" at bounding box center [539, 145] width 277 height 28
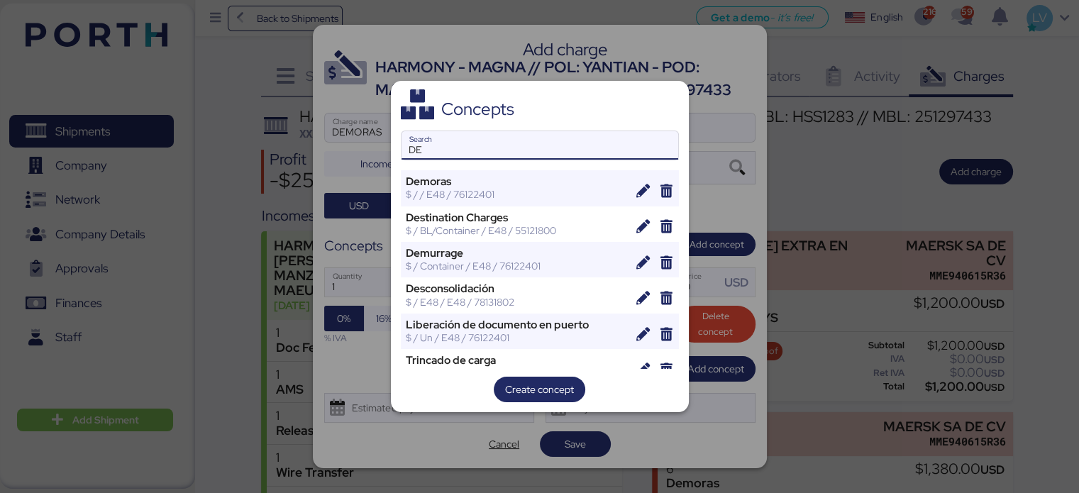
type input "D"
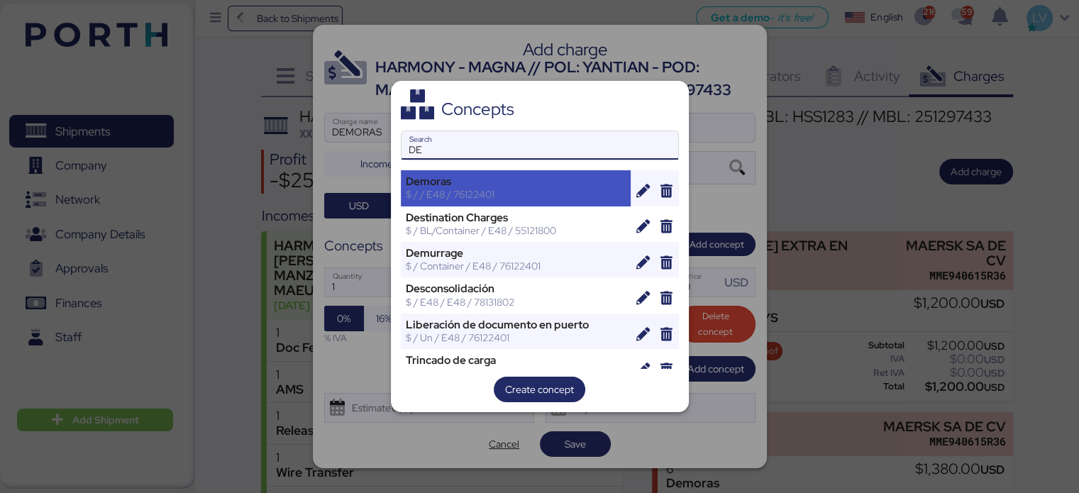
type input "DE"
click at [484, 171] on div "Demoras $ / / E48 / 76122401" at bounding box center [516, 187] width 230 height 35
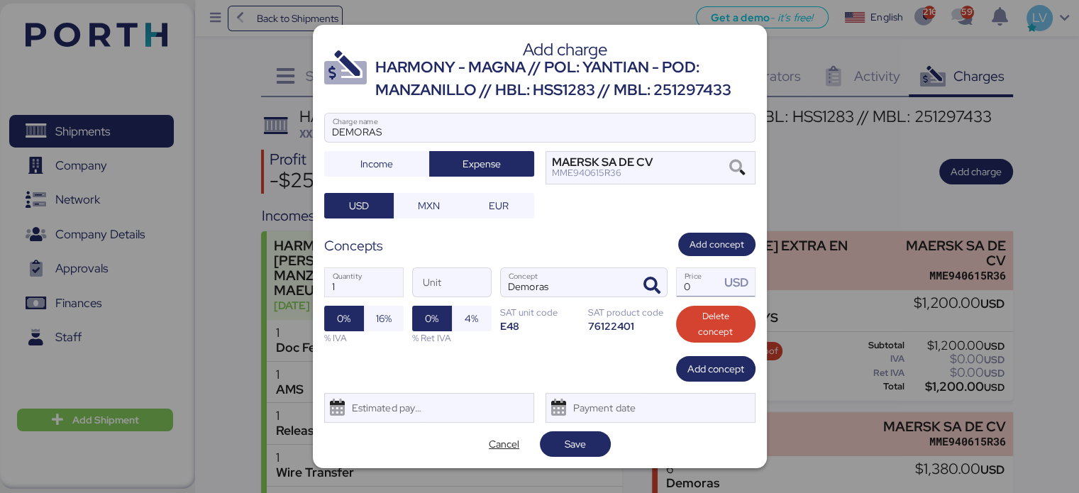
click at [684, 286] on input "0" at bounding box center [698, 282] width 44 height 28
type input "0"
click at [703, 282] on input "Price USD" at bounding box center [698, 282] width 44 height 28
type input "230"
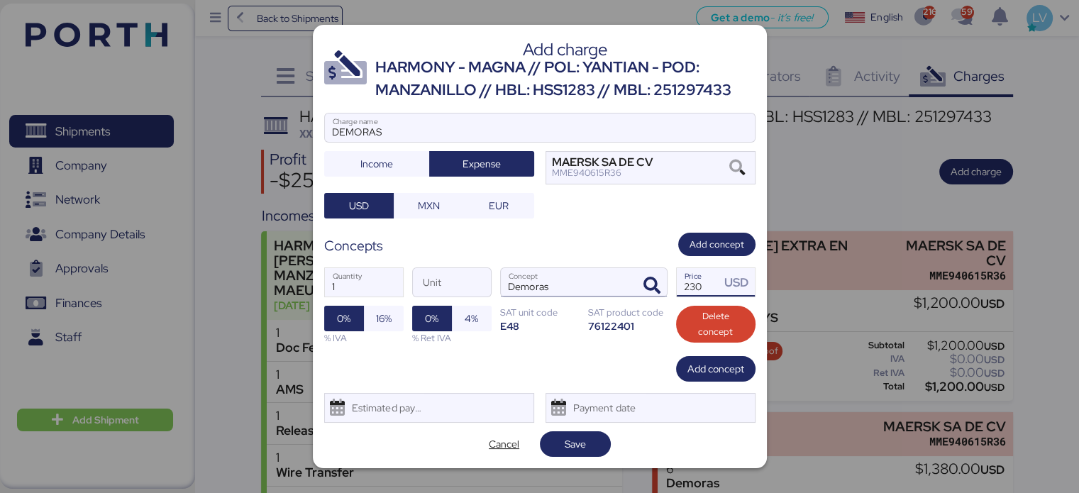
click at [574, 275] on input "Demoras" at bounding box center [567, 282] width 132 height 28
click at [579, 248] on div "Concepts Add concept" at bounding box center [539, 244] width 431 height 23
click at [584, 439] on span "Save" at bounding box center [574, 443] width 21 height 17
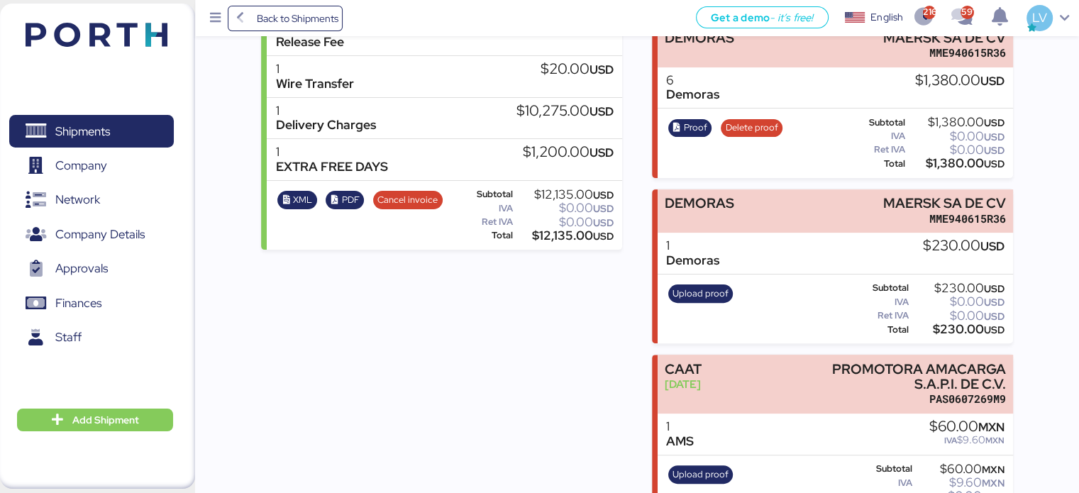
scroll to position [773, 0]
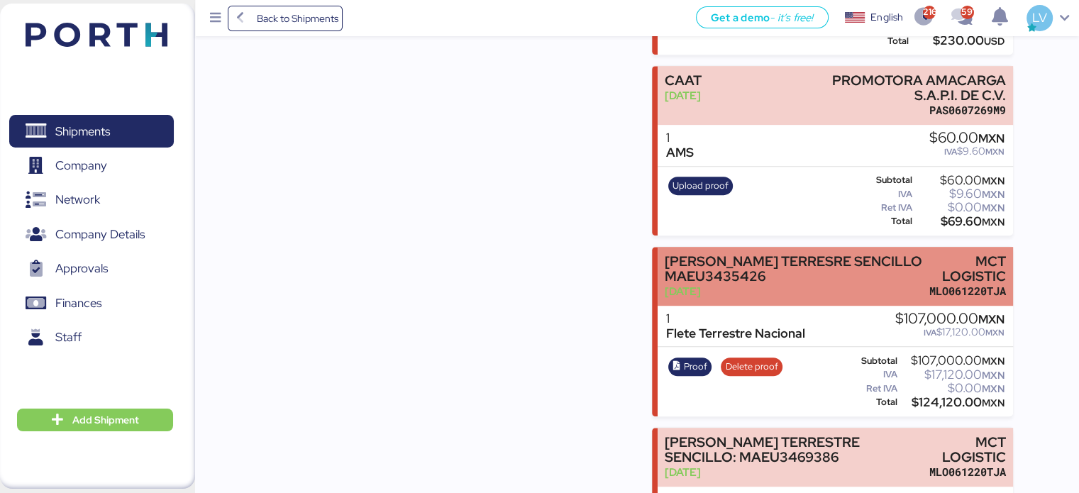
click at [777, 169] on div "Upload proof Subtotal $60.00 MXN IVA $9.60 MXN Ret IVA $0.00 MXN Total $69.60 M…" at bounding box center [834, 201] width 355 height 69
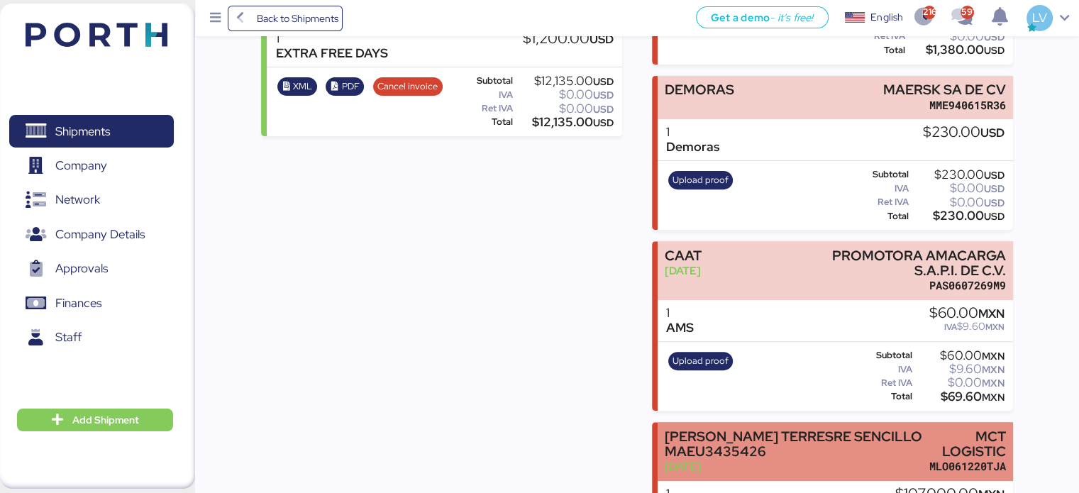
scroll to position [479, 0]
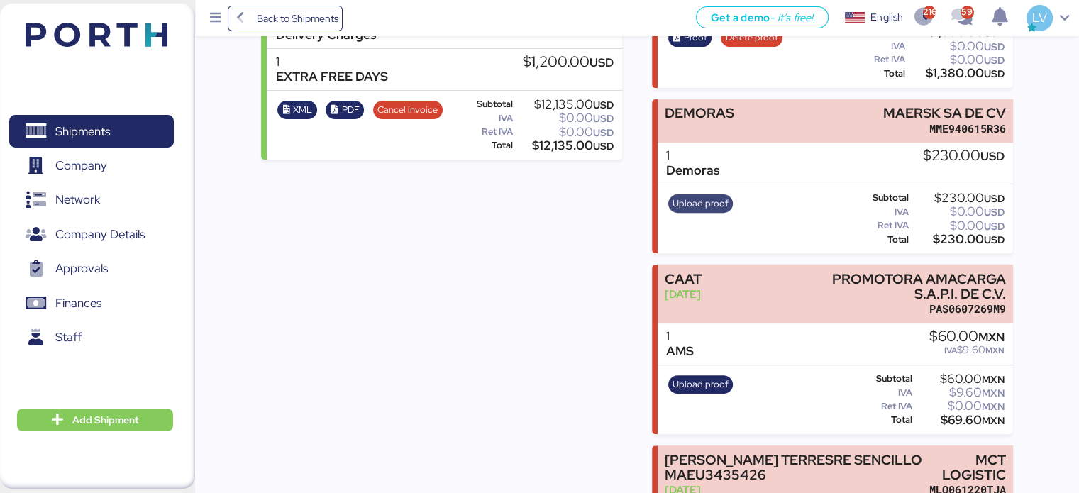
click at [703, 196] on span "Upload proof" at bounding box center [700, 204] width 56 height 16
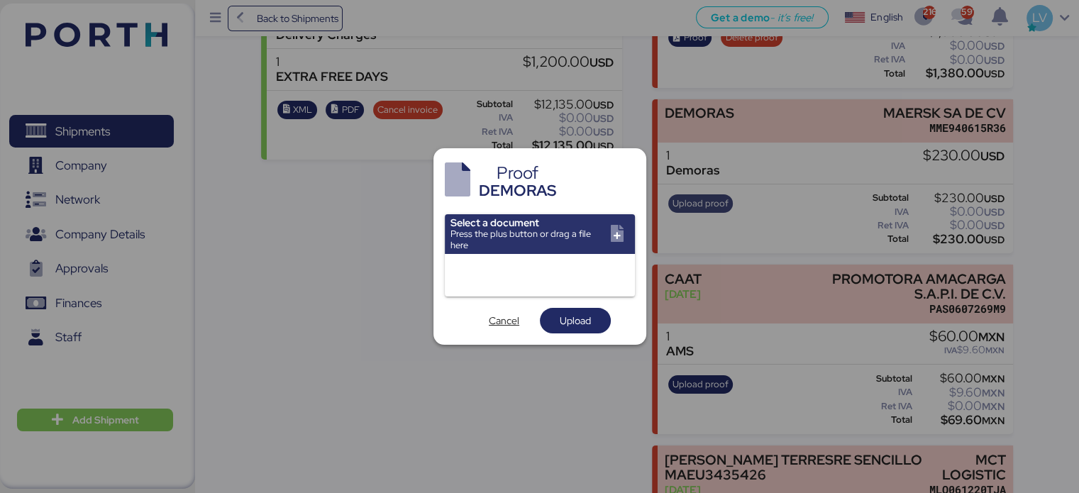
scroll to position [0, 0]
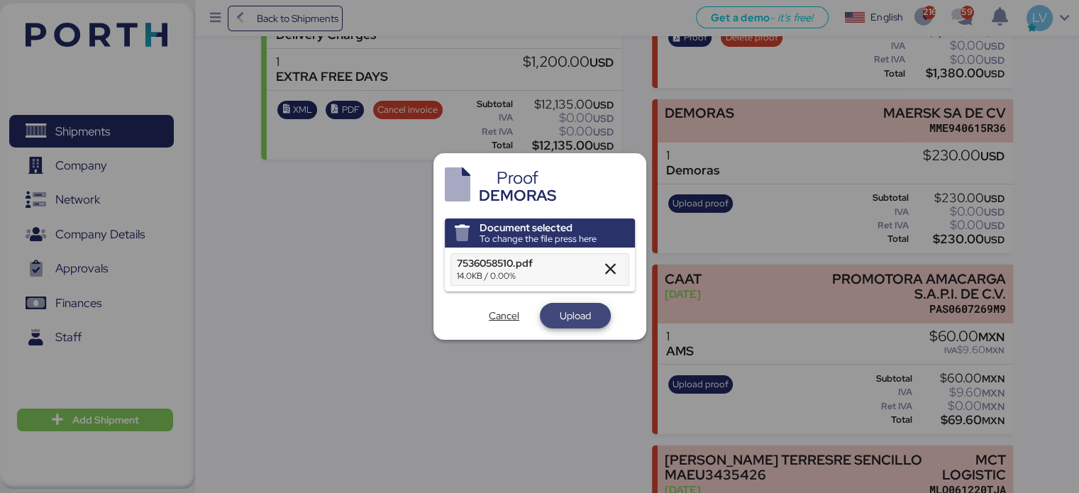
click at [570, 318] on span "Upload" at bounding box center [574, 315] width 31 height 17
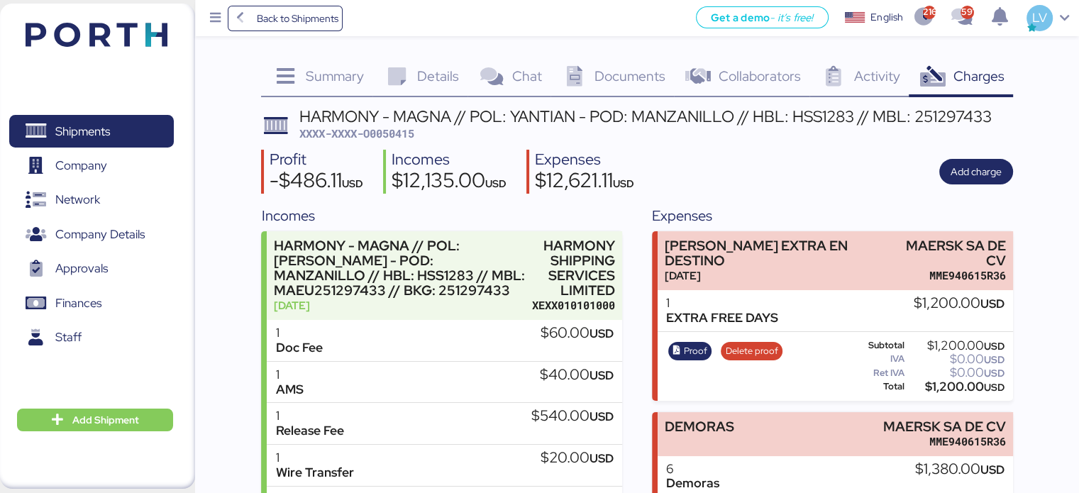
click at [394, 140] on span "XXXX-XXXX-O0050415" at bounding box center [356, 133] width 115 height 14
copy span "O0050415"
